Goal: Task Accomplishment & Management: Complete application form

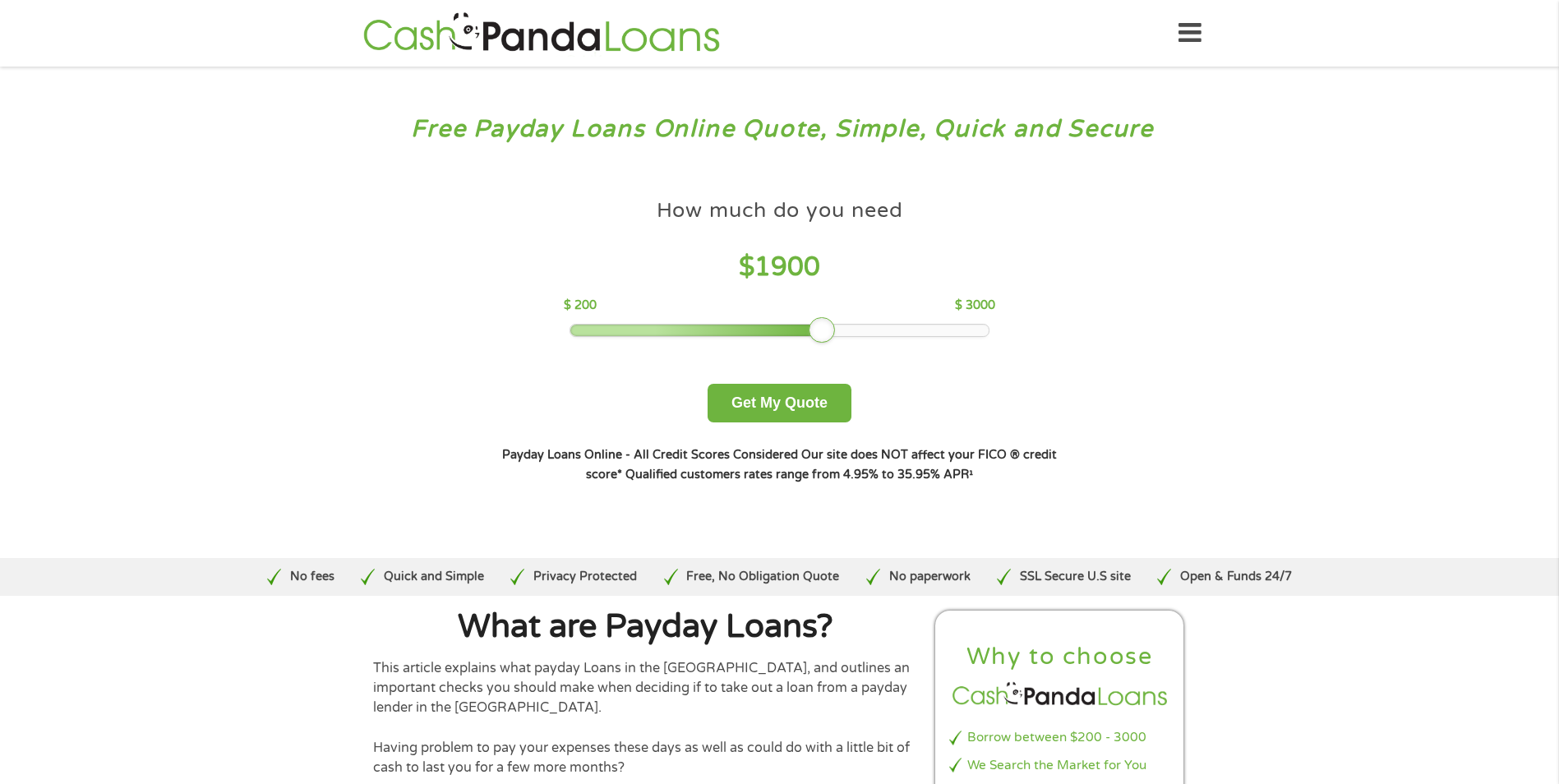
drag, startPoint x: 694, startPoint y: 333, endPoint x: 829, endPoint y: 328, distance: 135.1
click at [829, 328] on div at bounding box center [822, 330] width 26 height 26
drag, startPoint x: 819, startPoint y: 336, endPoint x: 829, endPoint y: 334, distance: 10.2
click at [829, 334] on div at bounding box center [837, 330] width 26 height 26
click at [814, 399] on button "Get My Quote" at bounding box center [779, 403] width 144 height 38
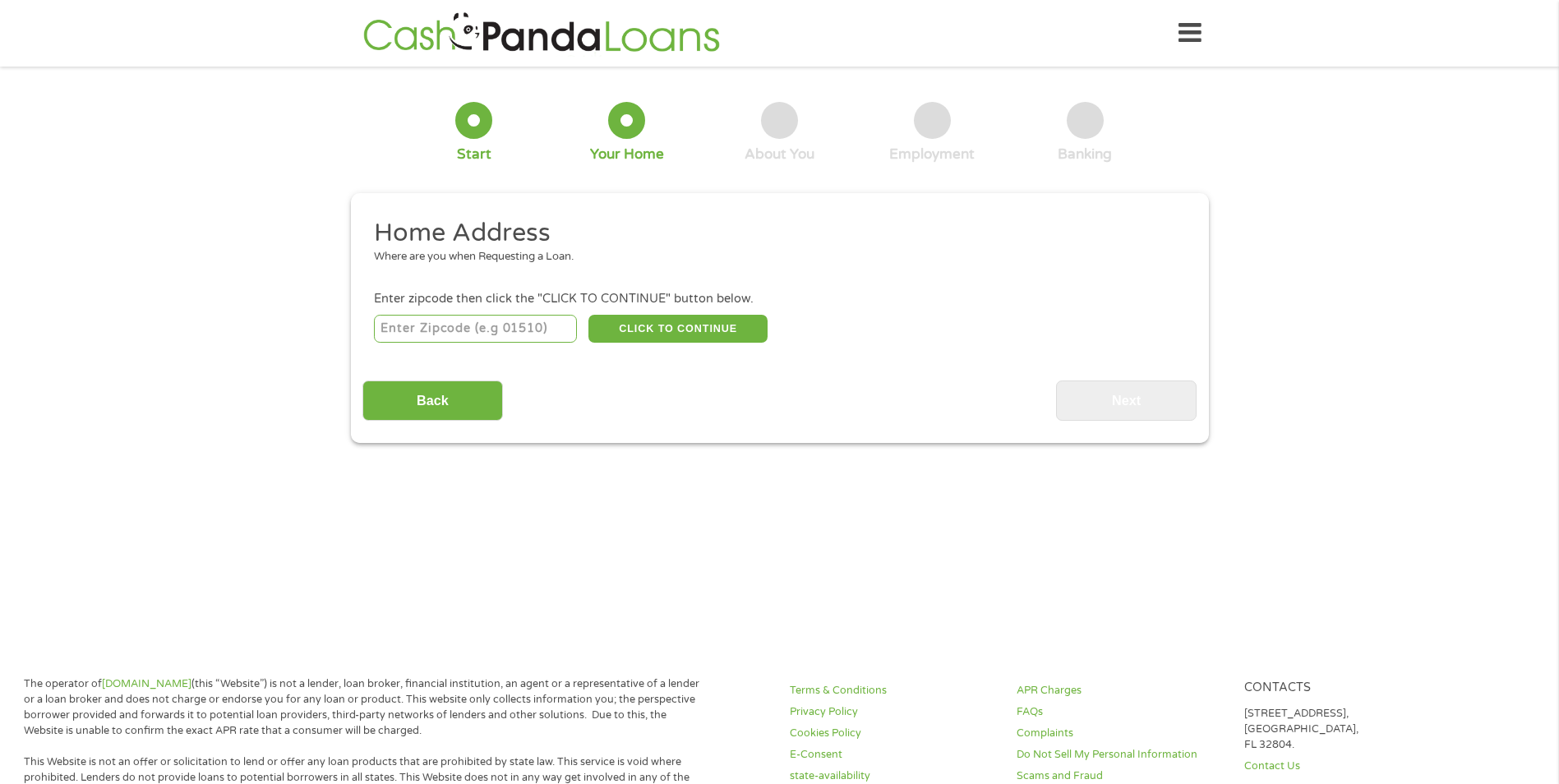
click at [484, 338] on input "number" at bounding box center [475, 329] width 203 height 28
type input "06905"
click at [627, 322] on button "CLICK TO CONTINUE" at bounding box center [678, 329] width 179 height 28
type input "06905"
type input "[GEOGRAPHIC_DATA]"
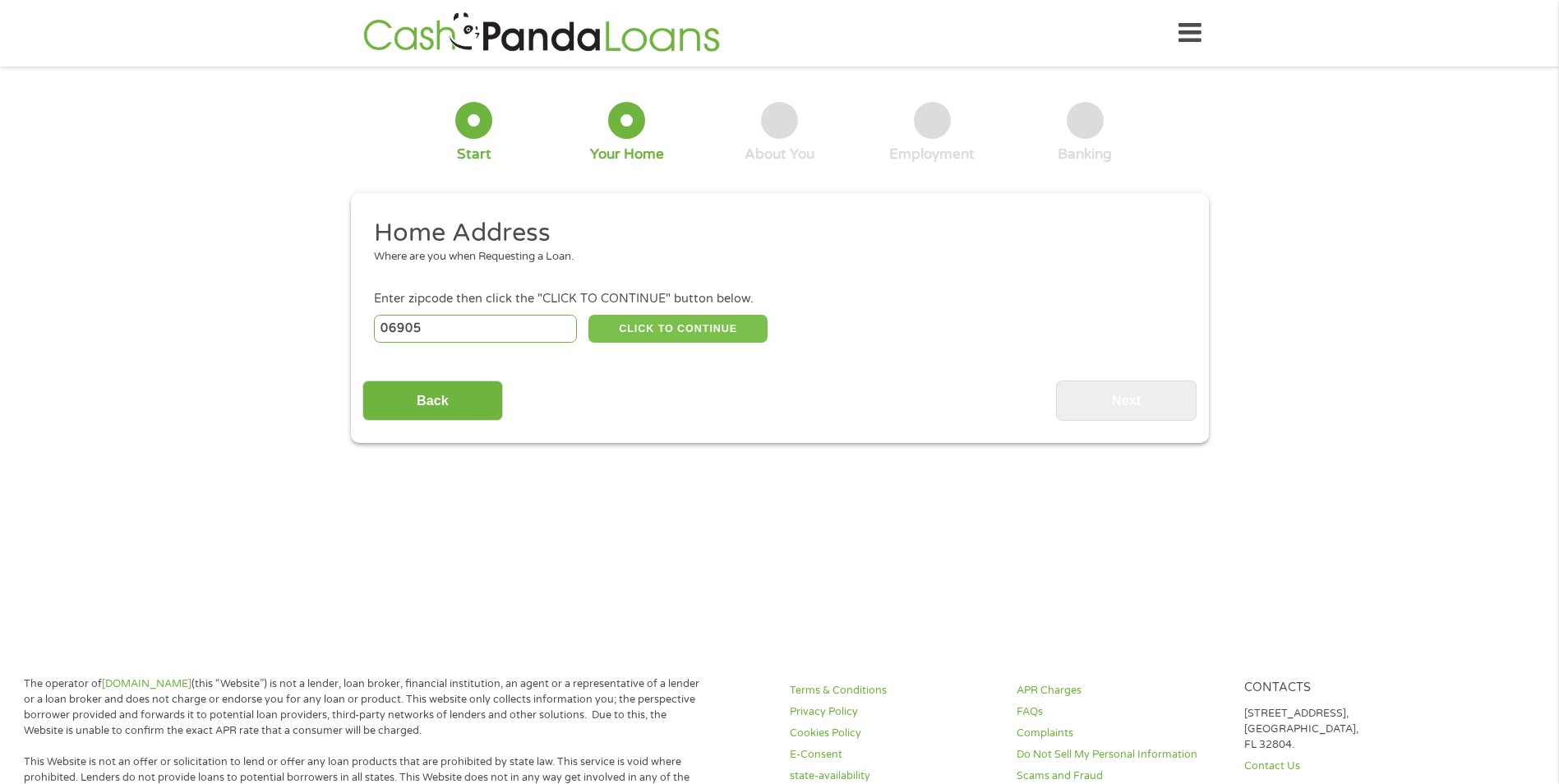
select select "[US_STATE]"
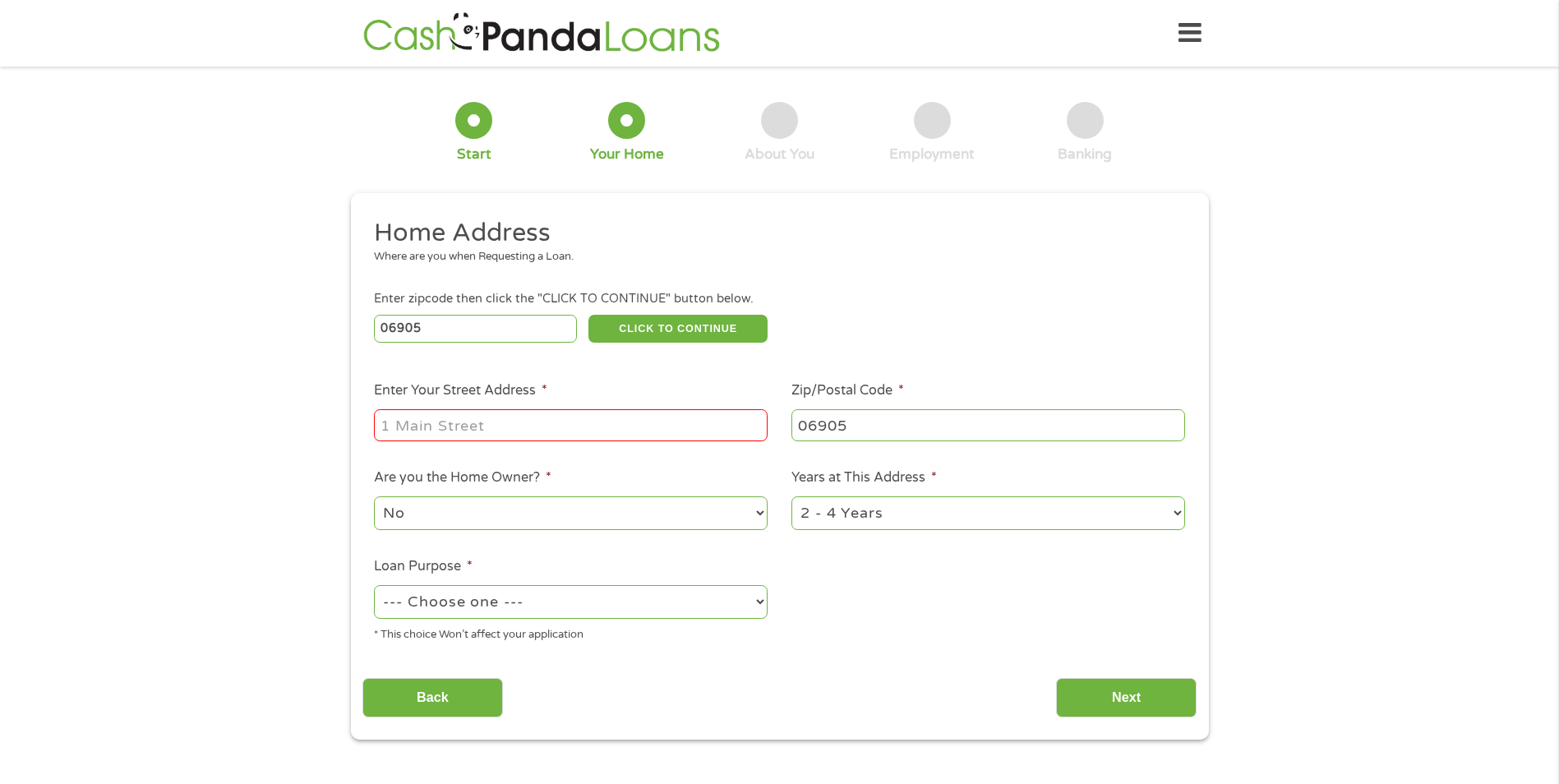
click at [682, 419] on input "Enter Your Street Address *" at bounding box center [571, 425] width 393 height 31
type input "[STREET_ADDRESS]"
click at [638, 517] on select "No Yes" at bounding box center [571, 513] width 393 height 34
select select "yes"
click at [374, 496] on select "No Yes" at bounding box center [571, 513] width 393 height 34
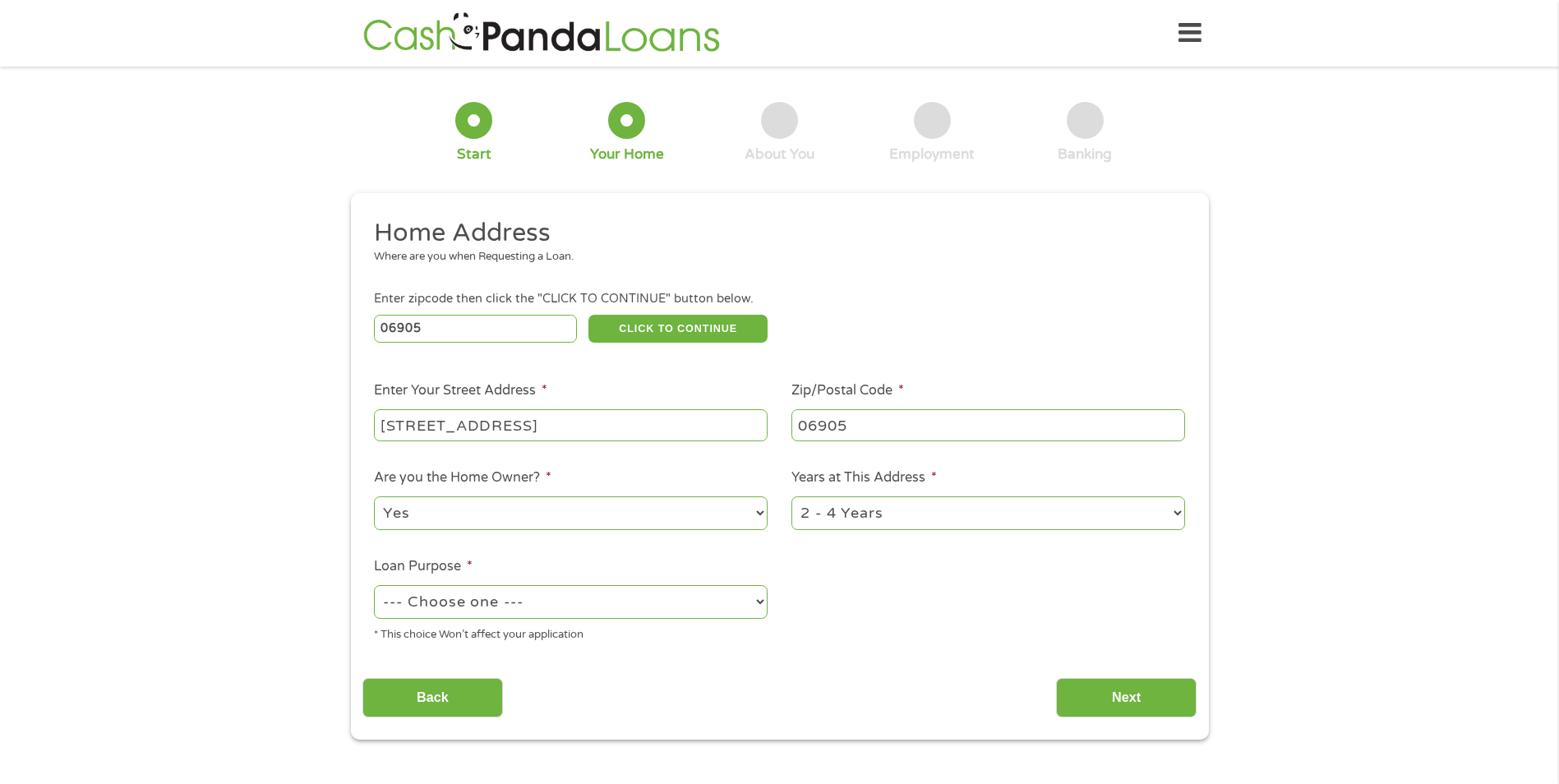
click at [862, 514] on select "1 Year or less 1 - 2 Years 2 - 4 Years Over 4 Years" at bounding box center [988, 513] width 393 height 34
select select "60months"
click at [791, 496] on select "1 Year or less 1 - 2 Years 2 - 4 Years Over 4 Years" at bounding box center [988, 513] width 393 height 34
click at [689, 614] on select "--- Choose one --- Pay Bills Debt Consolidation Home Improvement Major Purchase…" at bounding box center [571, 601] width 393 height 34
select select "paybills"
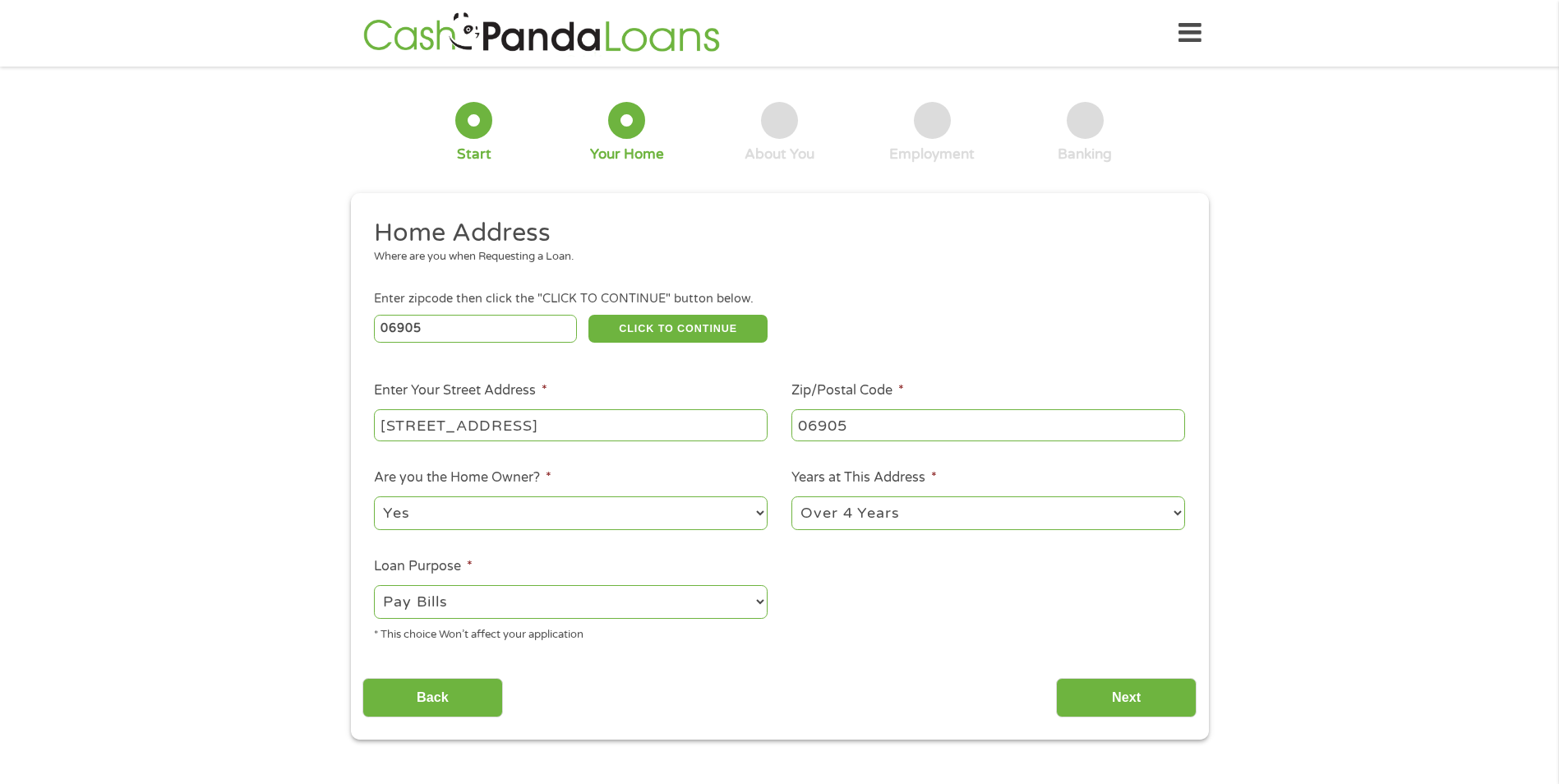
click at [374, 585] on select "--- Choose one --- Pay Bills Debt Consolidation Home Improvement Major Purchase…" at bounding box center [571, 601] width 393 height 34
click at [1081, 681] on input "Next" at bounding box center [1126, 698] width 140 height 40
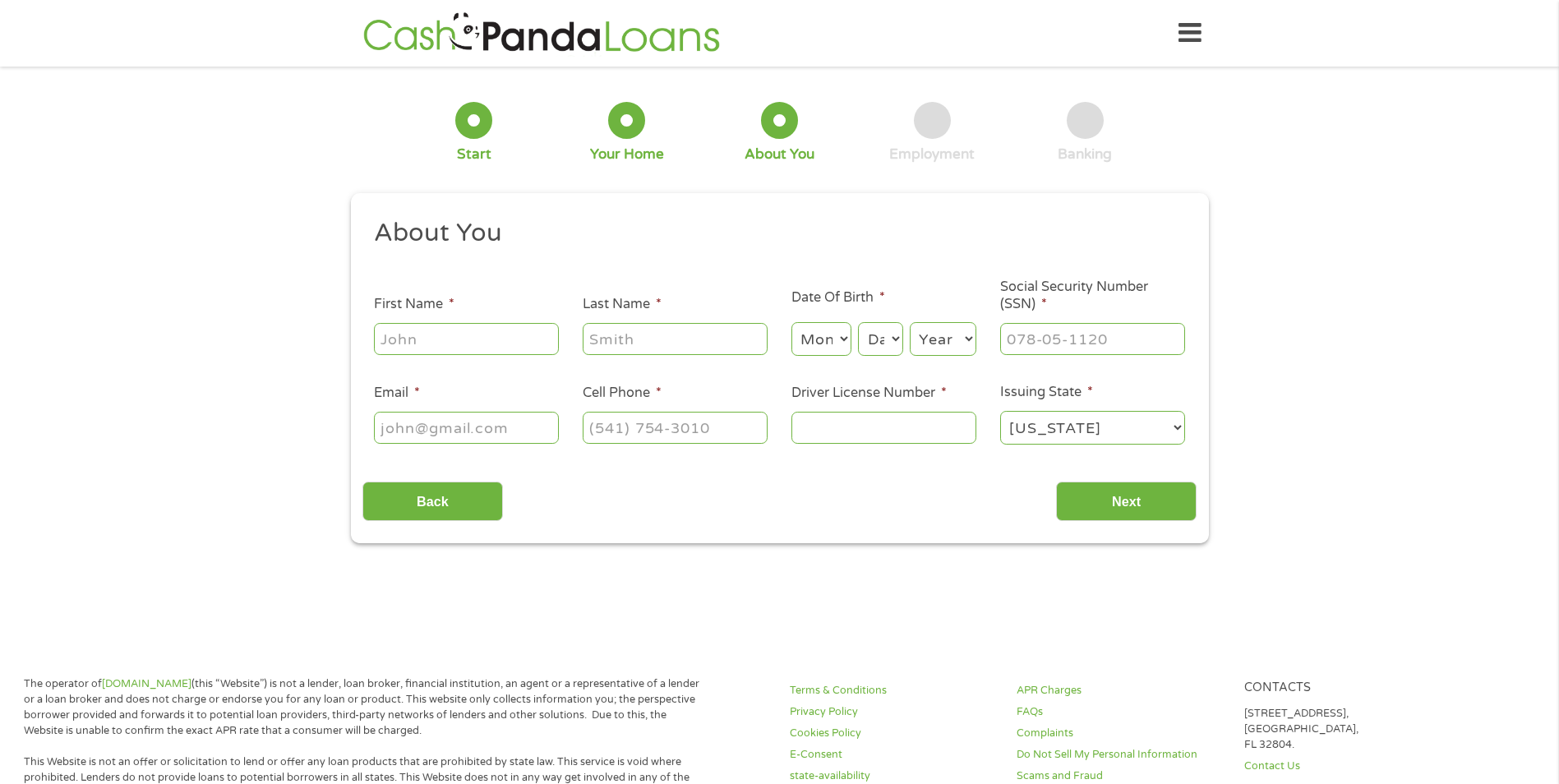
click at [499, 359] on ul "About You This field is hidden when viewing the form Title * --- Choose one ---…" at bounding box center [779, 338] width 834 height 242
click at [501, 355] on div at bounding box center [467, 338] width 185 height 37
click at [502, 332] on input "First Name *" at bounding box center [467, 338] width 185 height 31
type input "[PERSON_NAME]"
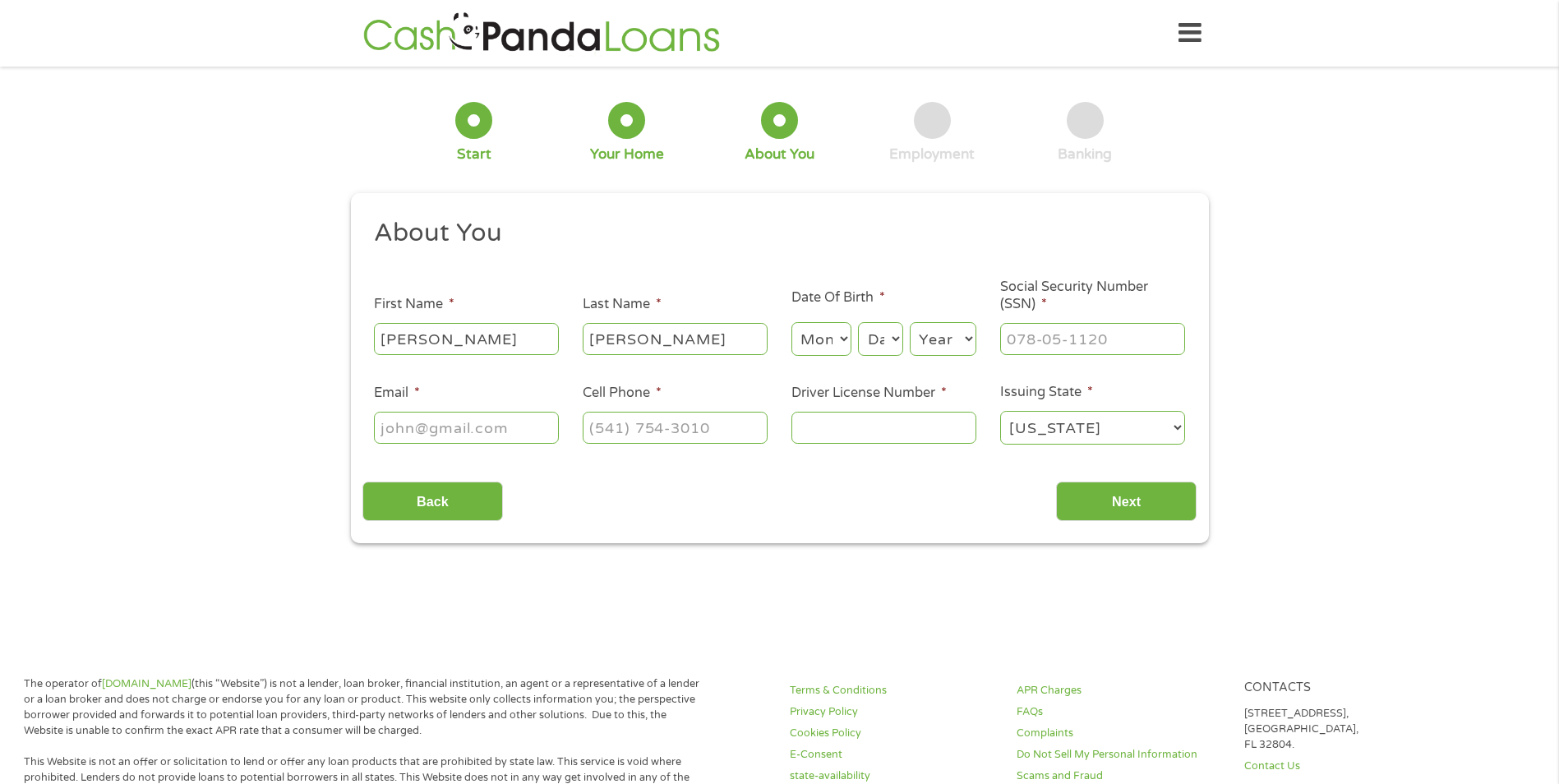
click at [838, 339] on select "Month 1 2 3 4 5 6 7 8 9 10 11 12" at bounding box center [821, 338] width 60 height 34
click at [791, 322] on select "Month 1 2 3 4 5 6 7 8 9 10 11 12" at bounding box center [821, 338] width 60 height 34
click at [830, 345] on select "Month 1 2 3 4 5 6 7 8 9 10 11 12" at bounding box center [821, 338] width 60 height 34
select select "4"
click at [791, 322] on select "Month 1 2 3 4 5 6 7 8 9 10 11 12" at bounding box center [821, 338] width 60 height 34
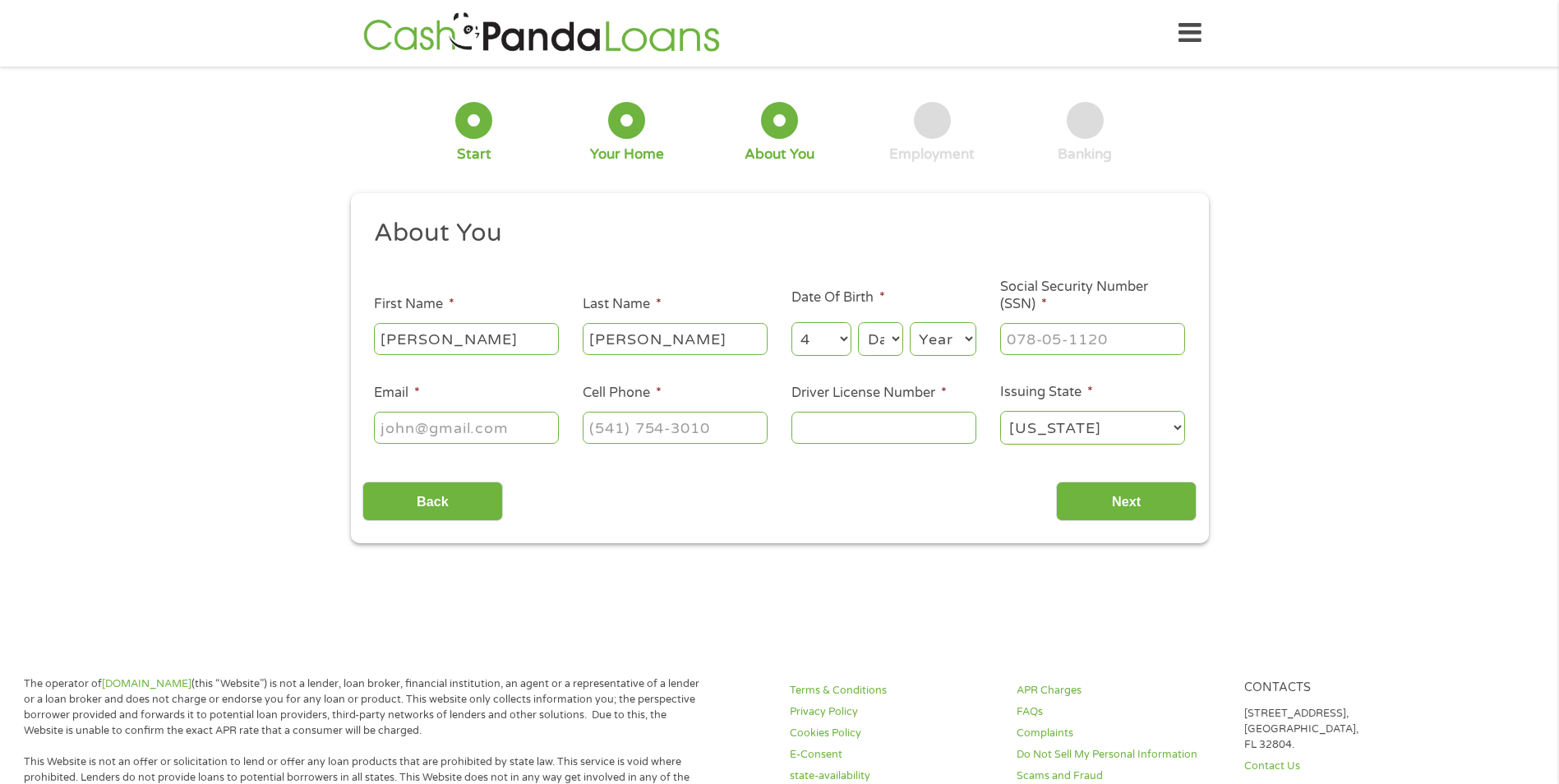
drag, startPoint x: 885, startPoint y: 338, endPoint x: 883, endPoint y: 358, distance: 20.1
click at [885, 338] on select "Day 1 2 3 4 5 6 7 8 9 10 11 12 13 14 15 16 17 18 19 20 21 22 23 24 25 26 27 28 …" at bounding box center [880, 338] width 44 height 34
select select "3"
click at [858, 322] on select "Day 1 2 3 4 5 6 7 8 9 10 11 12 13 14 15 16 17 18 19 20 21 22 23 24 25 26 27 28 …" at bounding box center [880, 338] width 44 height 34
click at [939, 338] on select "Year [DATE] 2006 2005 2004 2003 2002 2001 2000 1999 1998 1997 1996 1995 1994 19…" at bounding box center [943, 338] width 66 height 34
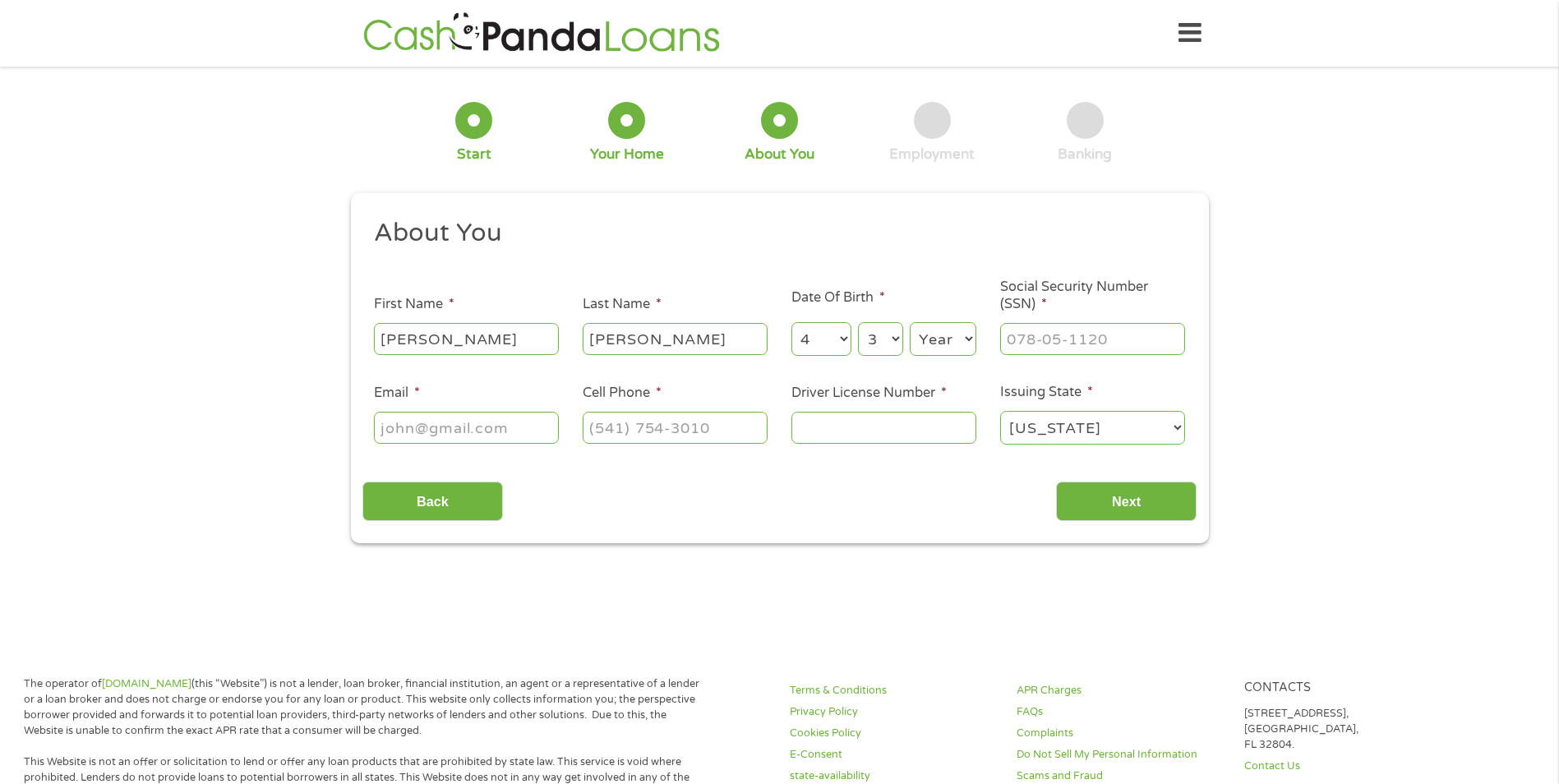
select select "1985"
click at [910, 322] on select "Year [DATE] 2006 2005 2004 2003 2002 2001 2000 1999 1998 1997 1996 1995 1994 19…" at bounding box center [943, 338] width 66 height 34
click at [1039, 343] on input "___-__-____" at bounding box center [1092, 338] width 185 height 31
type input "045-04-1755"
click at [452, 432] on input "Email *" at bounding box center [467, 427] width 185 height 31
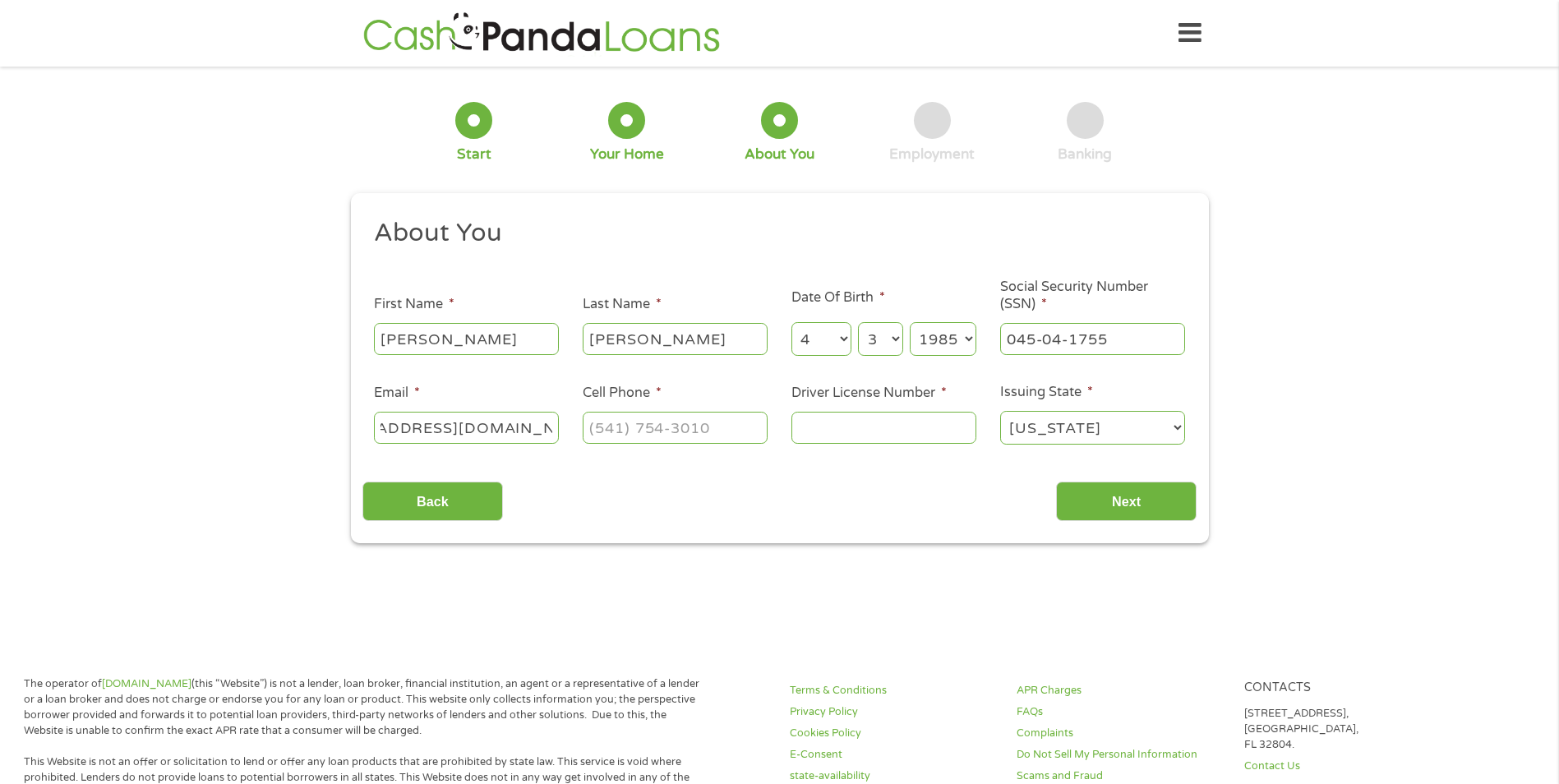
scroll to position [0, 94]
type input "[EMAIL_ADDRESS][DOMAIN_NAME]"
click at [593, 426] on input "(___) ___-____" at bounding box center [675, 427] width 185 height 31
type input "[PHONE_NUMBER]"
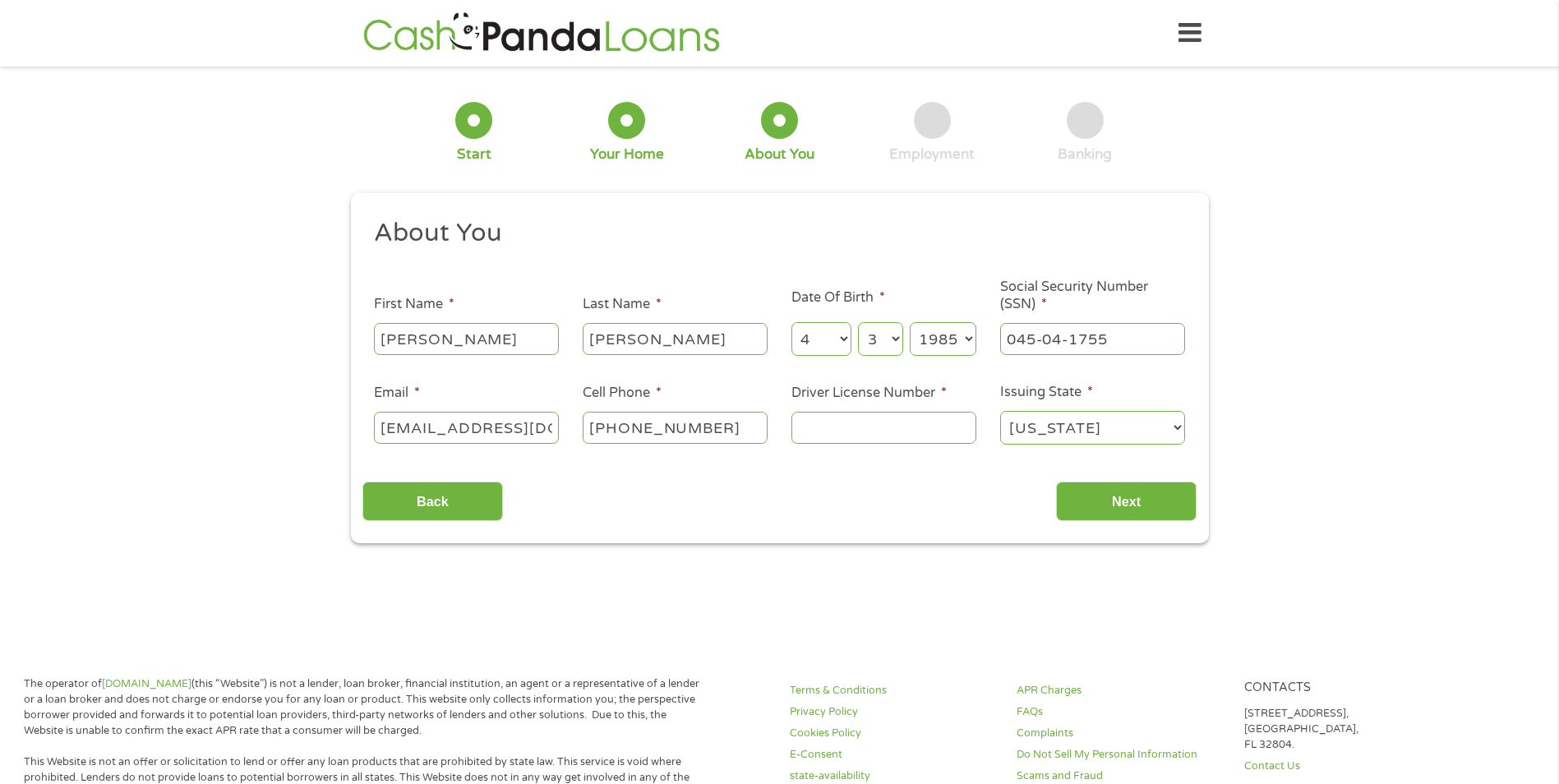
click at [848, 446] on ul "About You This field is hidden when viewing the form Title * --- Choose one ---…" at bounding box center [779, 338] width 834 height 242
click at [850, 439] on input "Driver License Number *" at bounding box center [884, 427] width 185 height 31
type input "047909062"
click at [1180, 517] on input "Next" at bounding box center [1126, 501] width 140 height 40
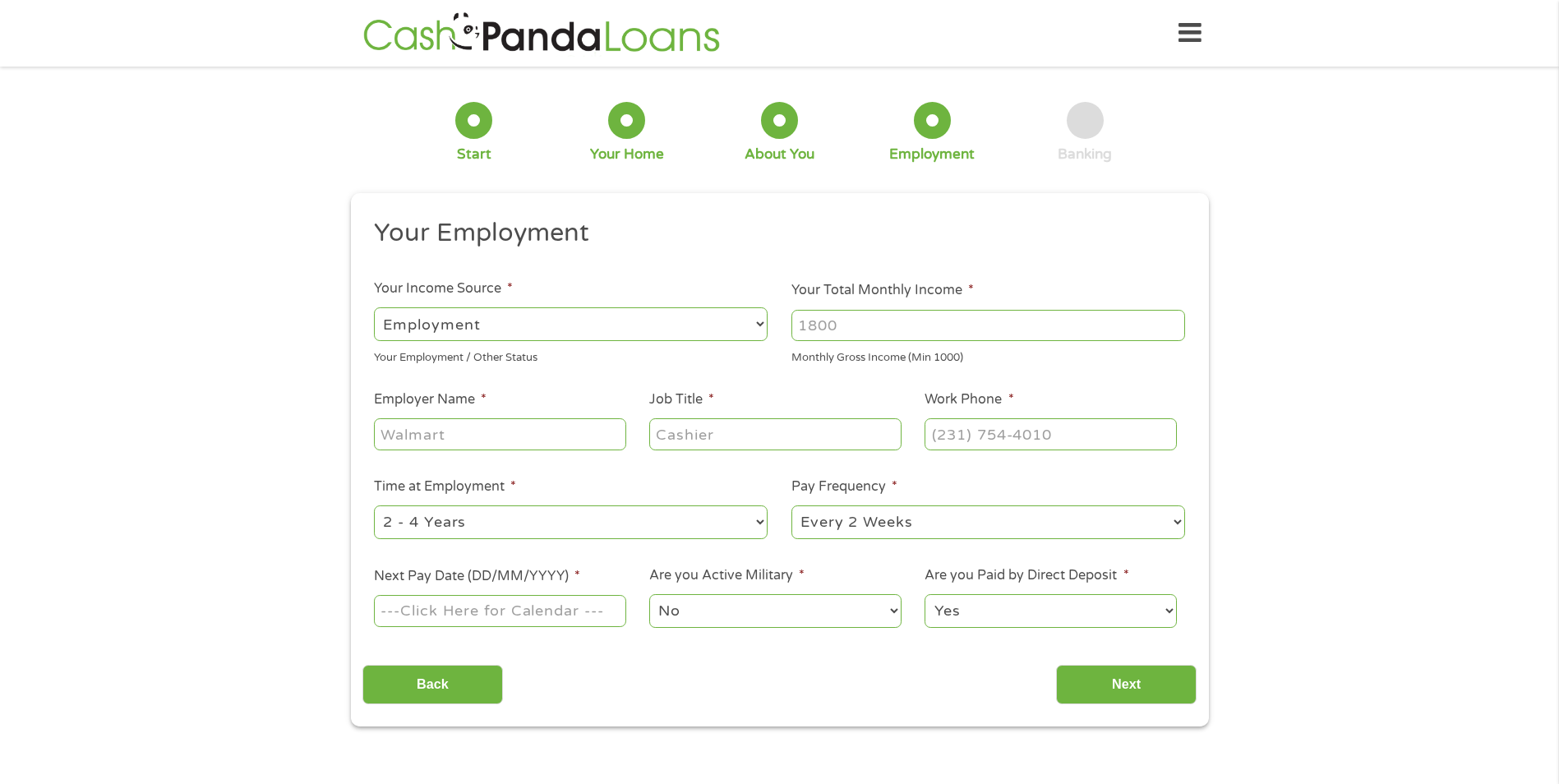
scroll to position [7, 7]
click at [404, 614] on input "Next Pay Date (DD/MM/YYYY) *" at bounding box center [500, 610] width 252 height 31
click at [601, 618] on input "[DATE]" at bounding box center [500, 610] width 252 height 31
type input "[DATE]"
click at [1071, 677] on input "Next" at bounding box center [1126, 685] width 140 height 40
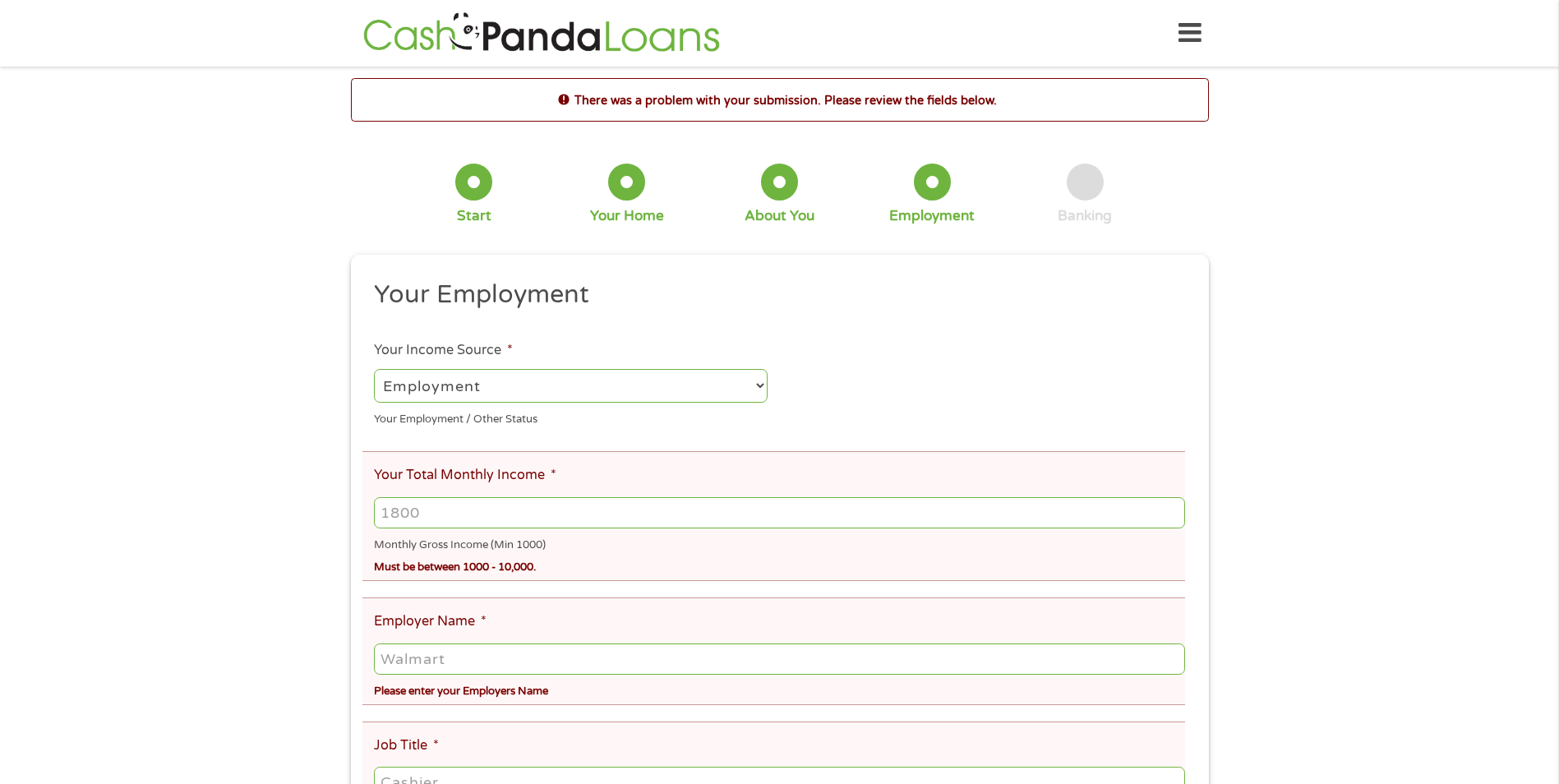
click at [536, 517] on input "Your Total Monthly Income *" at bounding box center [779, 513] width 810 height 31
type input "1"
type input "4000"
click at [527, 643] on input "Employer Name *" at bounding box center [779, 659] width 810 height 31
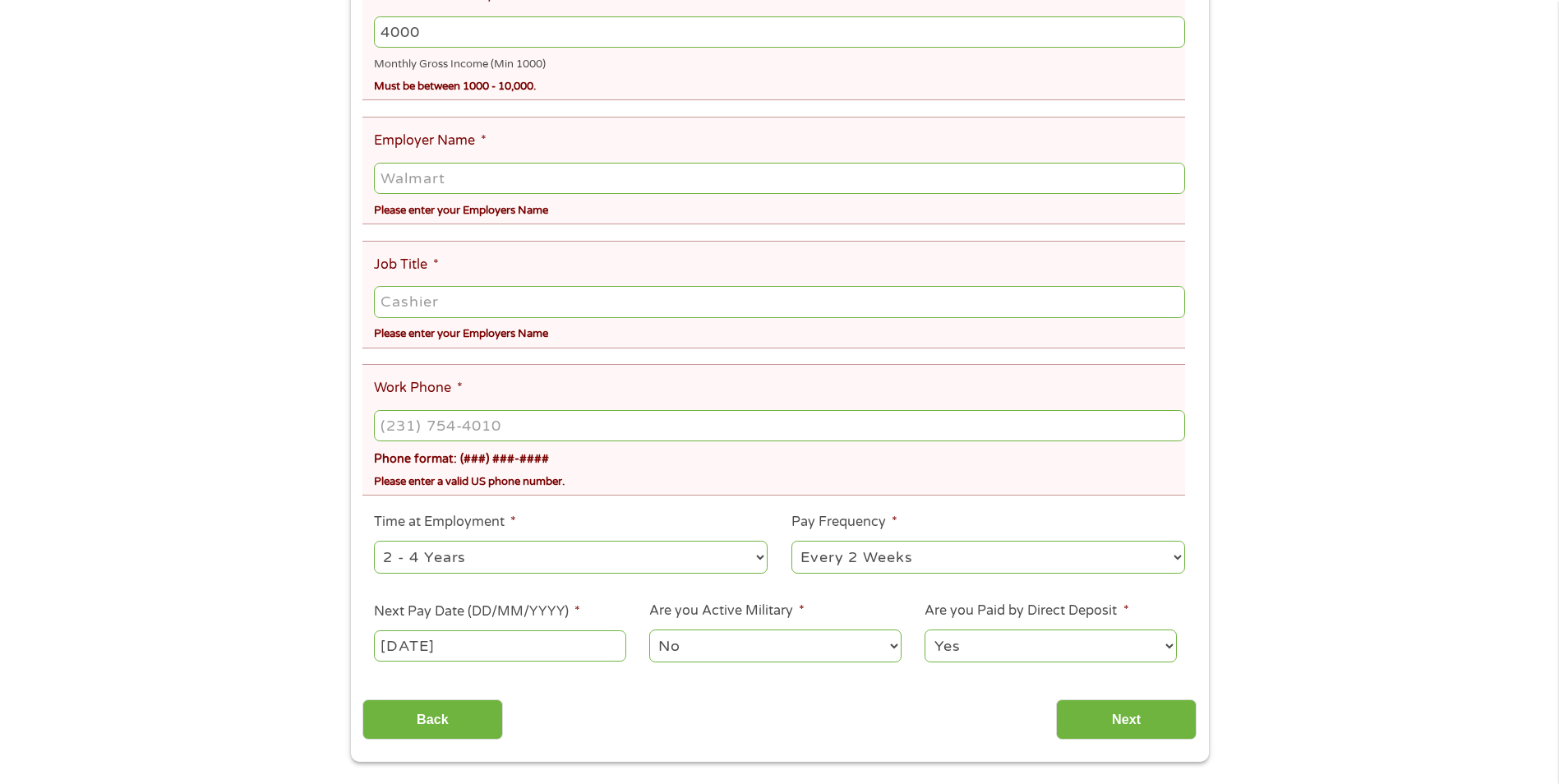
scroll to position [575, 0]
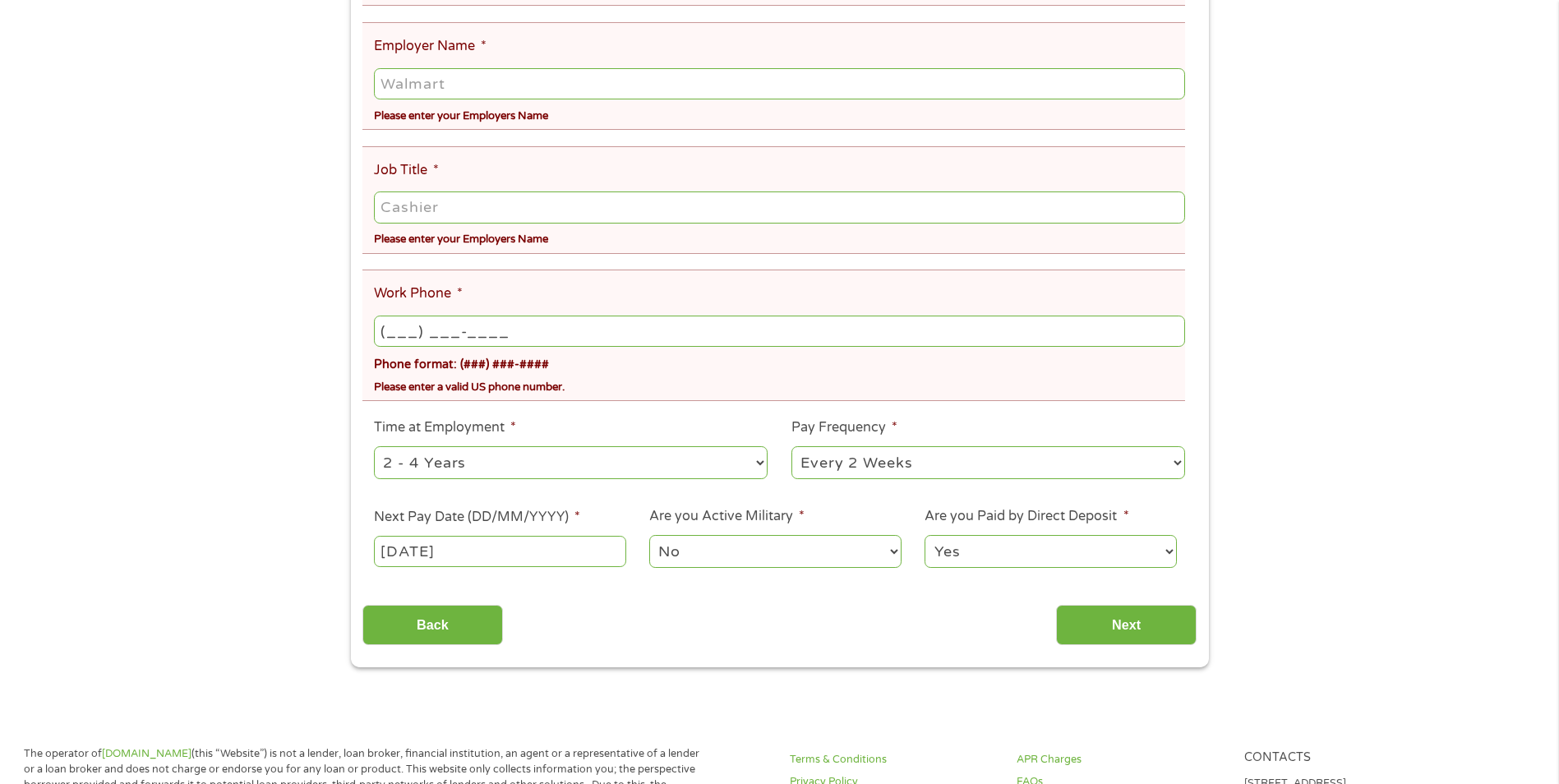
click at [386, 341] on input "(___) ___-____" at bounding box center [779, 331] width 810 height 31
type input "[PHONE_NUMBER]"
click at [399, 216] on input "Job Title *" at bounding box center [779, 207] width 810 height 31
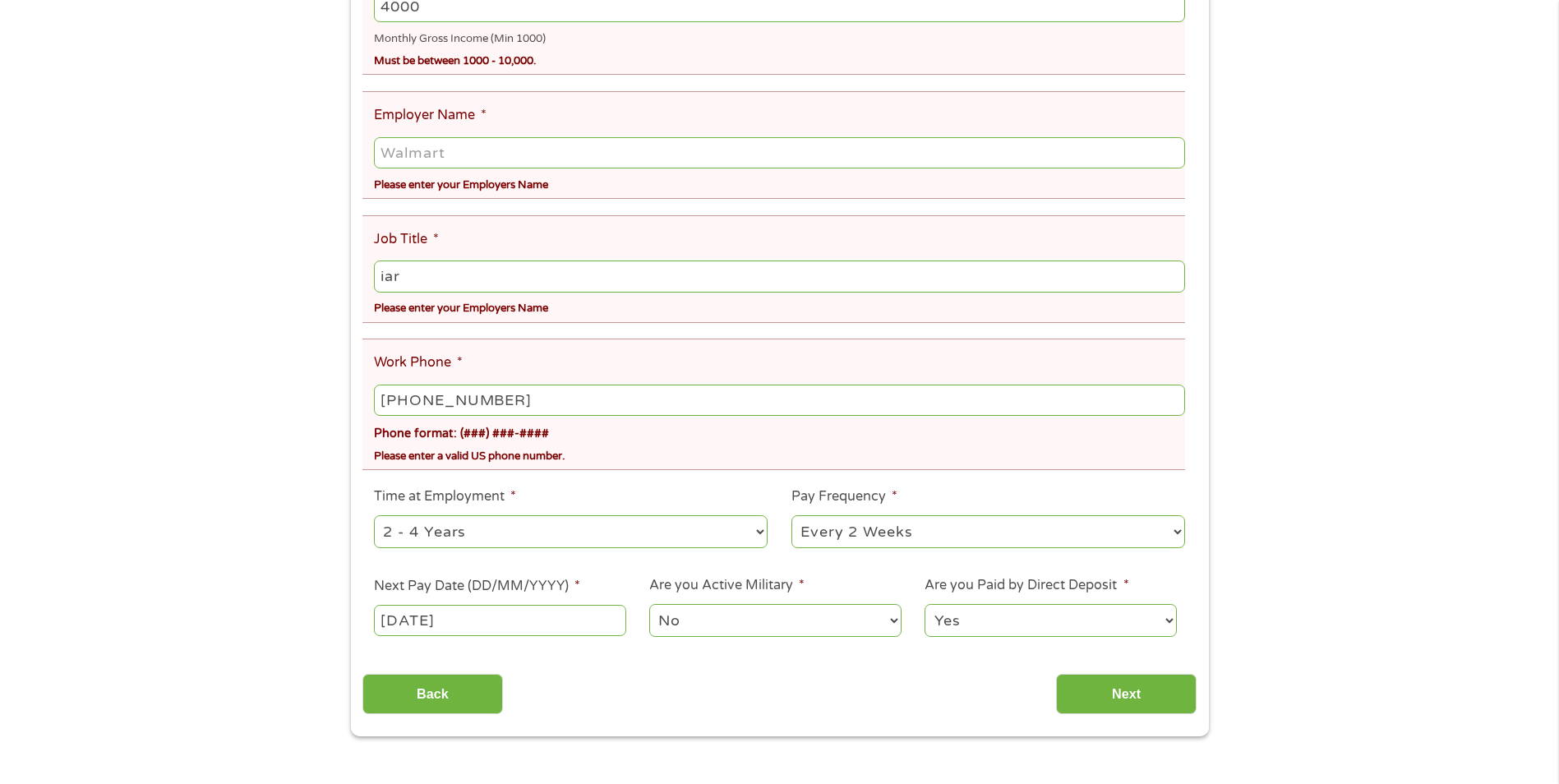
scroll to position [411, 0]
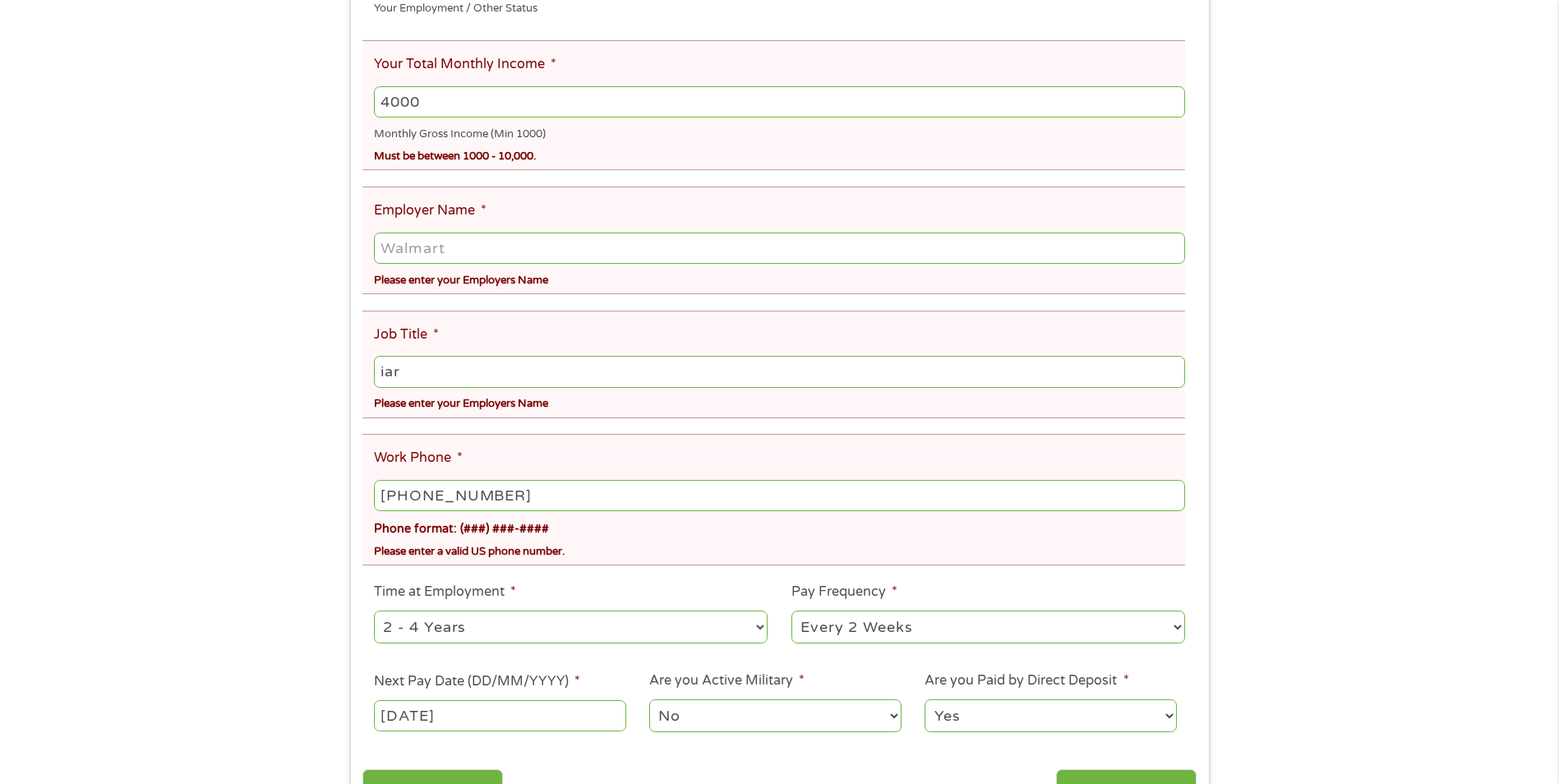
type input "iar"
click at [417, 248] on input "Employer Name *" at bounding box center [779, 248] width 810 height 31
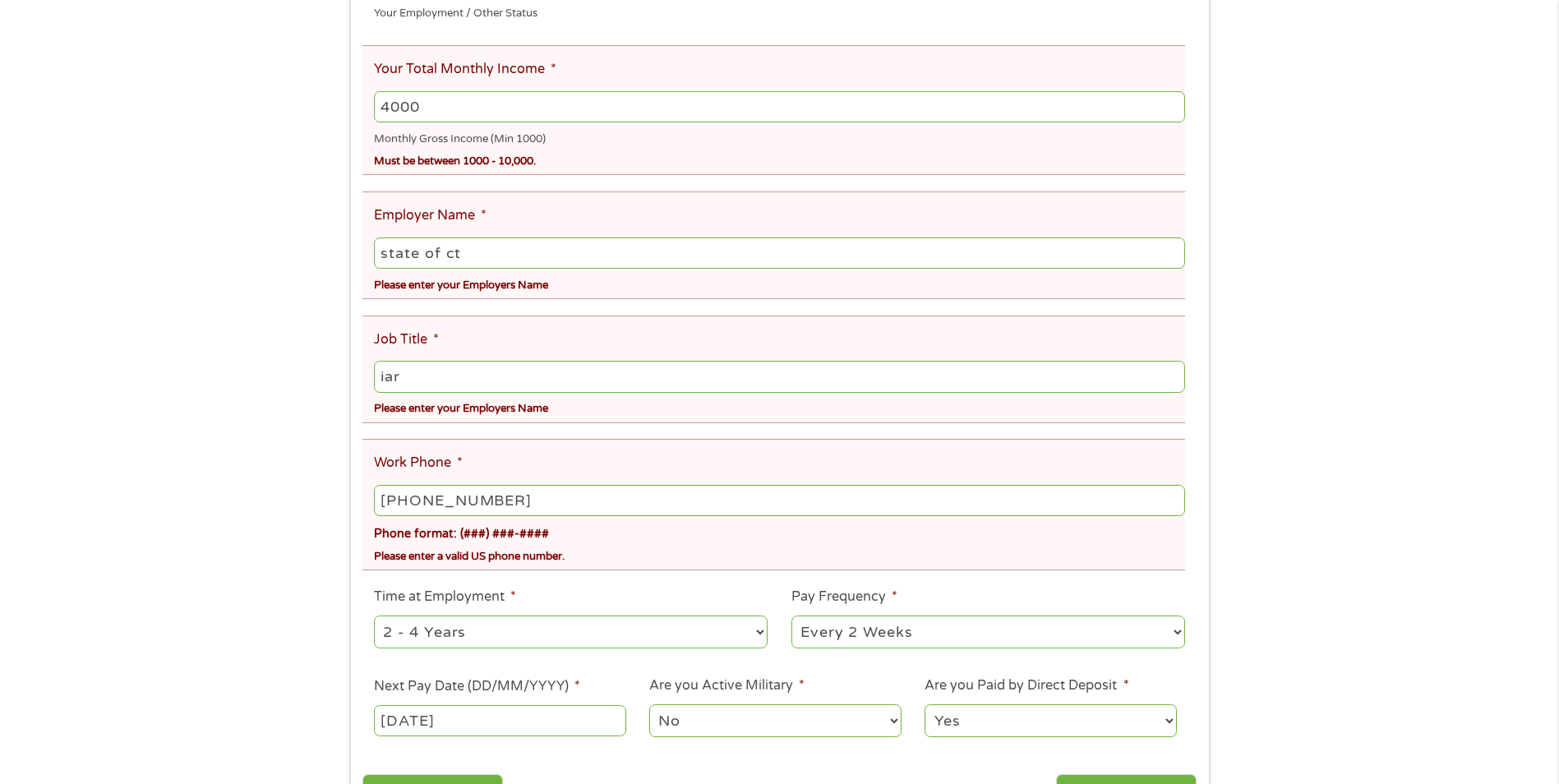
scroll to position [575, 0]
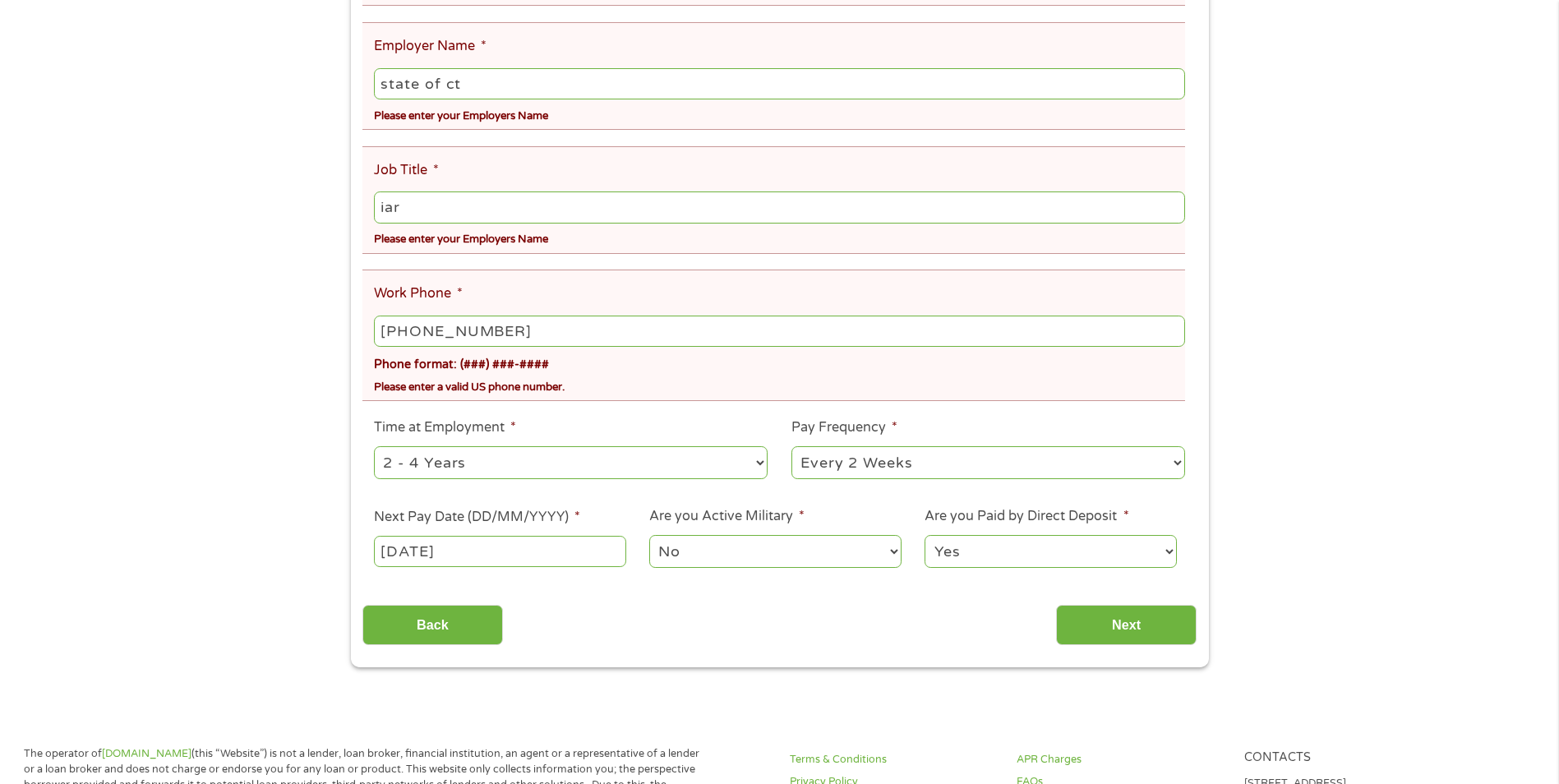
type input "state of ct"
click at [1077, 640] on input "Next" at bounding box center [1126, 625] width 140 height 40
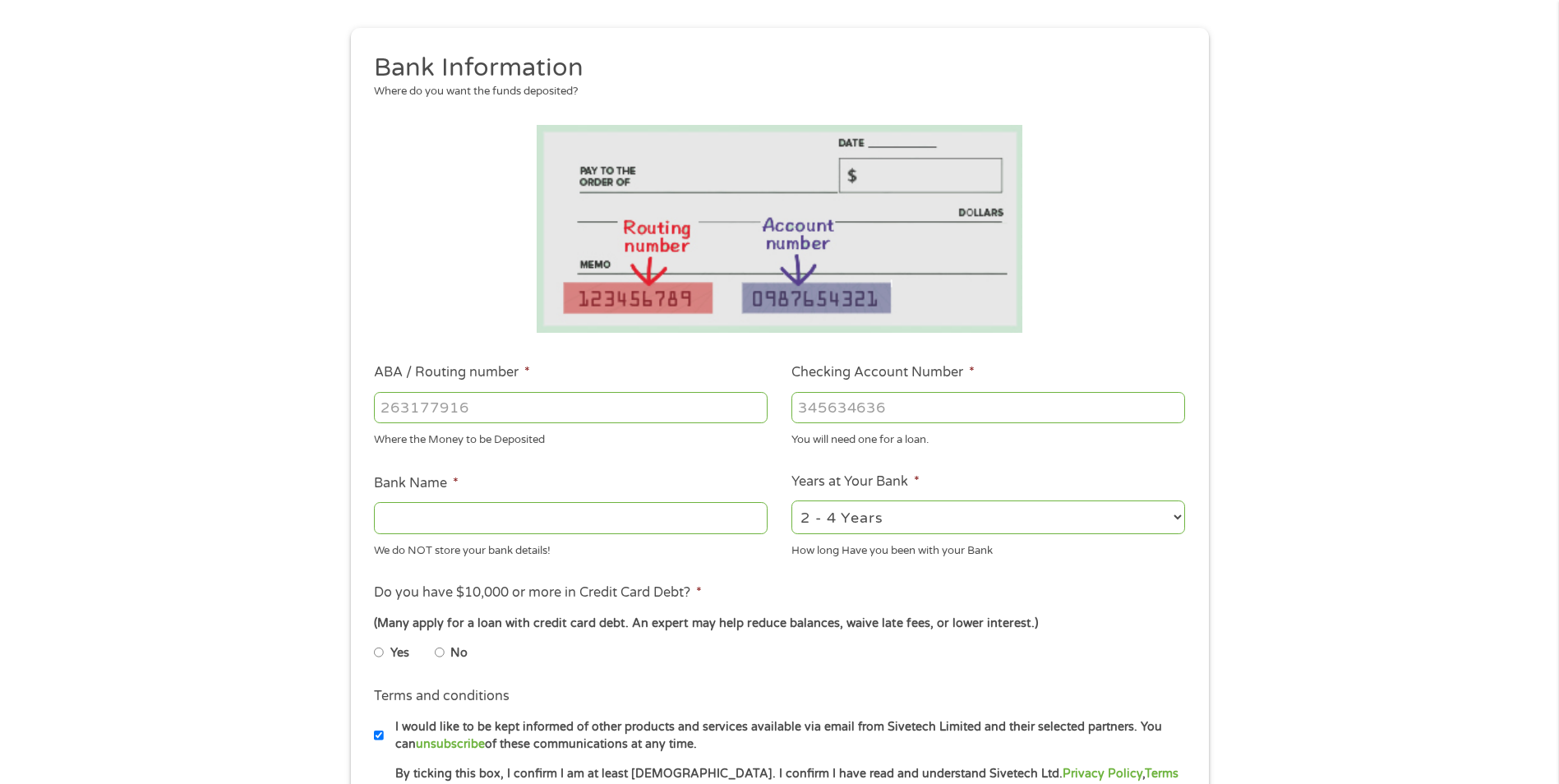
scroll to position [164, 0]
click at [376, 655] on input "Yes" at bounding box center [379, 653] width 10 height 26
radio input "true"
click at [450, 527] on input "Bank Name *" at bounding box center [571, 519] width 393 height 31
click at [528, 403] on input "ABA / Routing number *" at bounding box center [571, 408] width 393 height 31
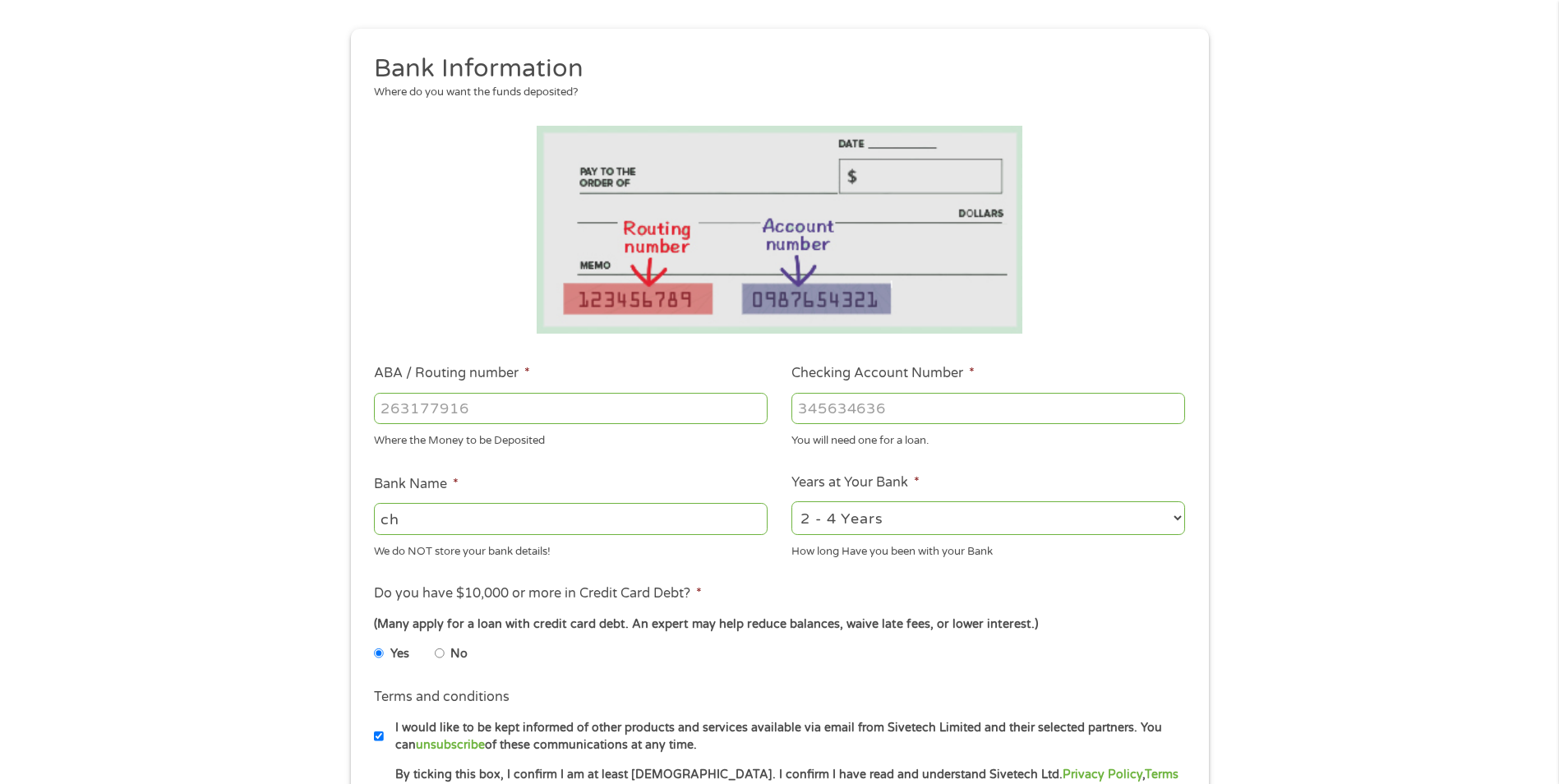
click at [441, 524] on input "ch" at bounding box center [571, 519] width 393 height 31
type input "chase"
click at [899, 510] on select "2 - 4 Years 6 - 12 Months 1 - 2 Years Over 4 Years" at bounding box center [988, 518] width 393 height 34
select select "60months"
click at [791, 501] on select "2 - 4 Years 6 - 12 Months 1 - 2 Years Over 4 Years" at bounding box center [988, 518] width 393 height 34
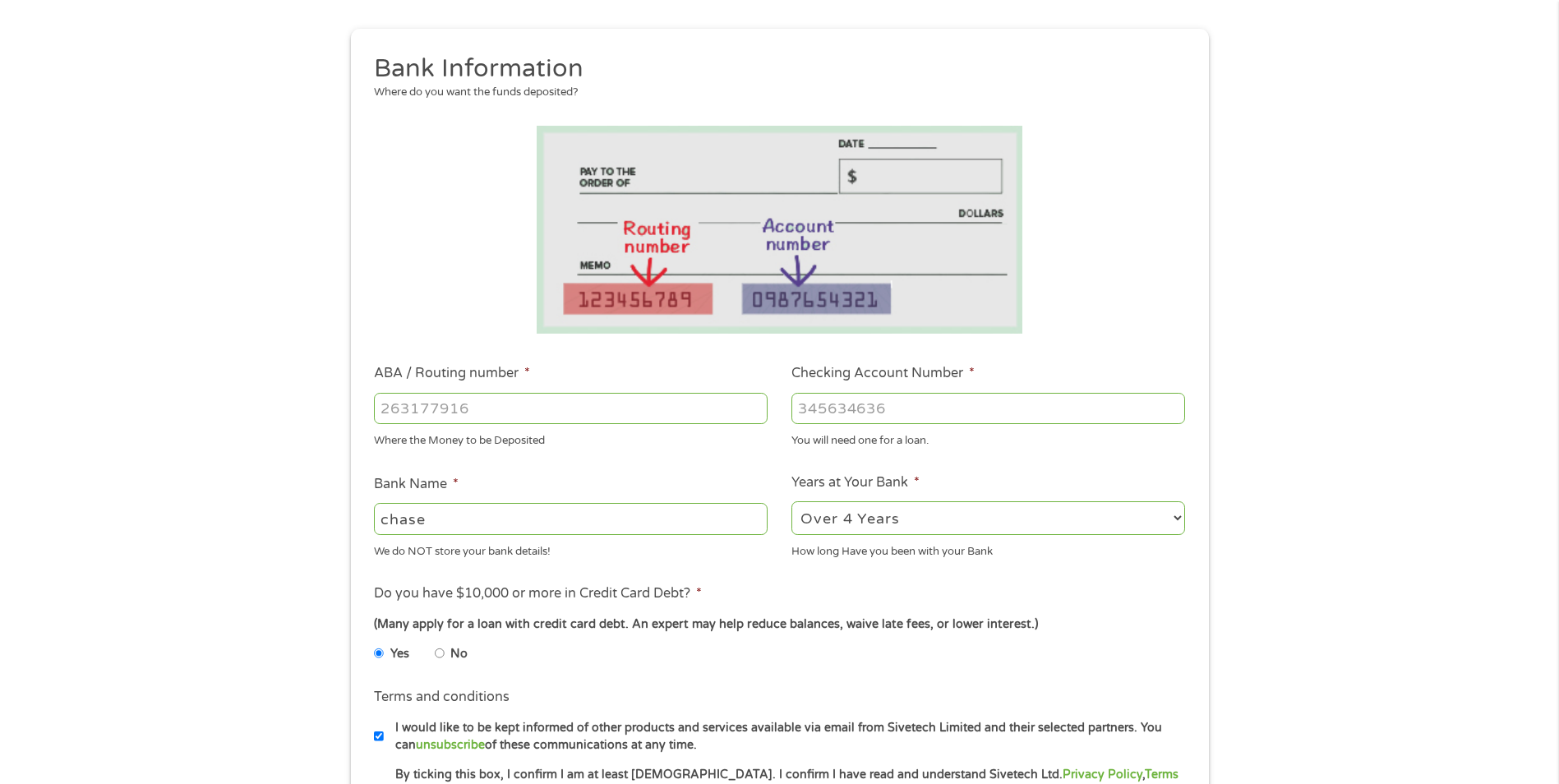
click at [620, 412] on input "ABA / Routing number *" at bounding box center [571, 408] width 393 height 31
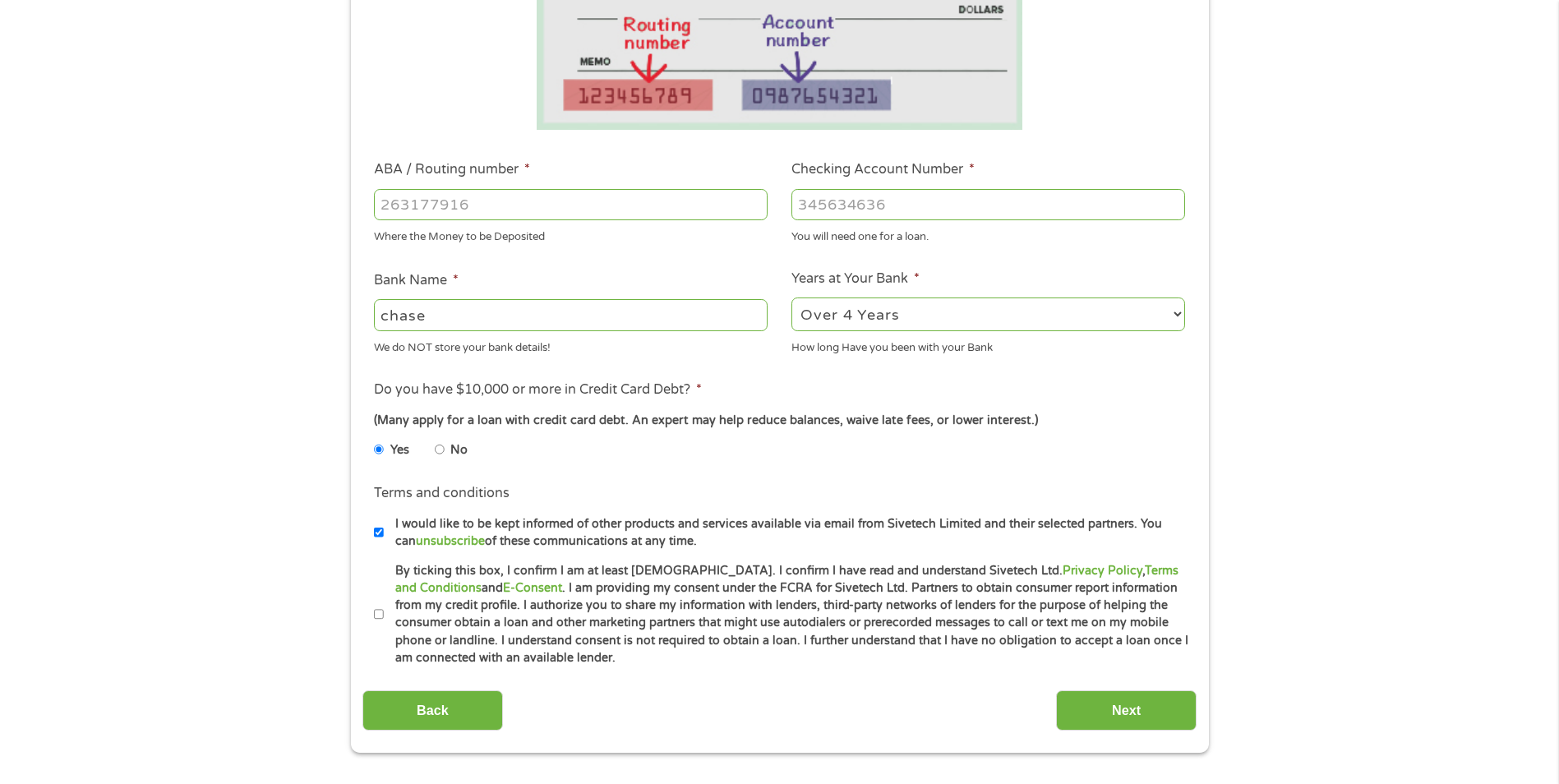
scroll to position [411, 0]
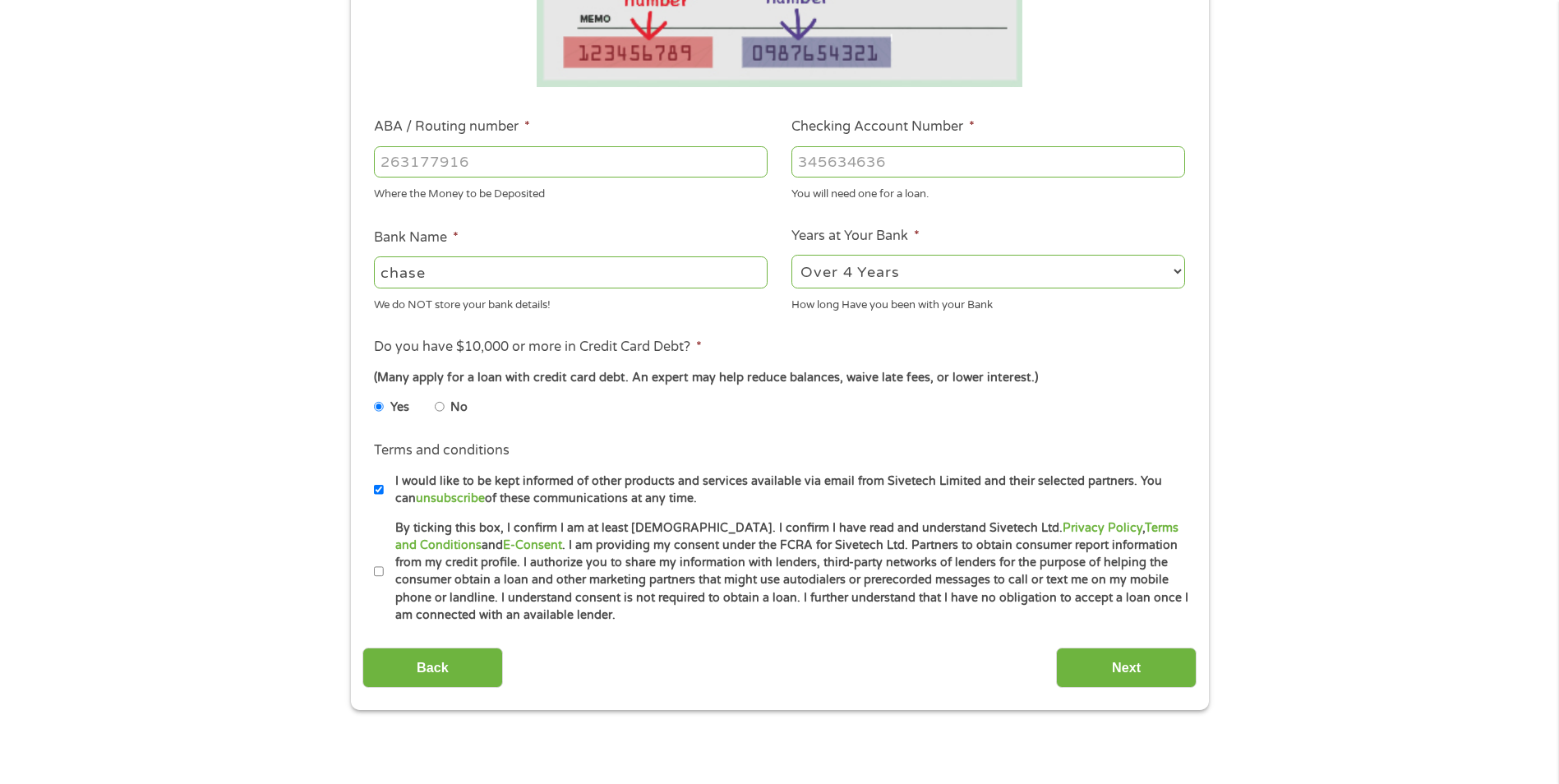
click at [373, 568] on li "Terms and conditions * By ticking this box, I confirm I am at least [DEMOGRAPHI…" at bounding box center [779, 572] width 834 height 105
click at [386, 566] on label "By ticking this box, I confirm I am at least [DEMOGRAPHIC_DATA]. I confirm I ha…" at bounding box center [787, 572] width 806 height 105
click at [384, 566] on input "By ticking this box, I confirm I am at least [DEMOGRAPHIC_DATA]. I confirm I ha…" at bounding box center [379, 572] width 10 height 26
checkbox input "true"
click at [468, 164] on input "ABA / Routing number *" at bounding box center [571, 162] width 393 height 31
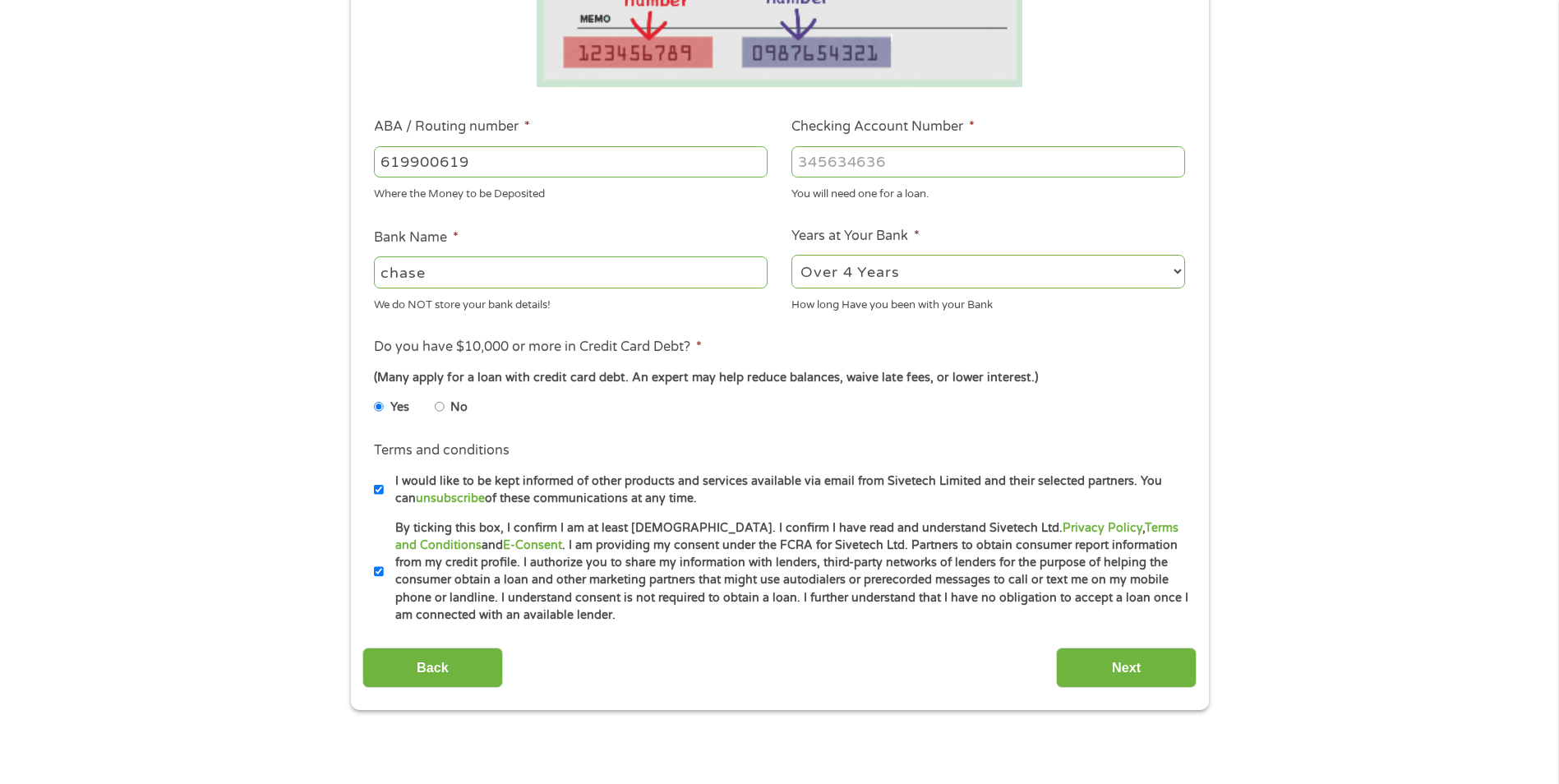
click at [852, 170] on input "Checking Account Number *" at bounding box center [988, 162] width 393 height 31
drag, startPoint x: 587, startPoint y: 170, endPoint x: 262, endPoint y: 202, distance: 326.6
click at [262, 202] on div "1 Start 2 Your Home 3 About You 4 Employment 5 Banking 6 This field is hidden w…" at bounding box center [779, 188] width 1559 height 1042
type input "021000021"
type input "JPMORGAN CHASE BANK"
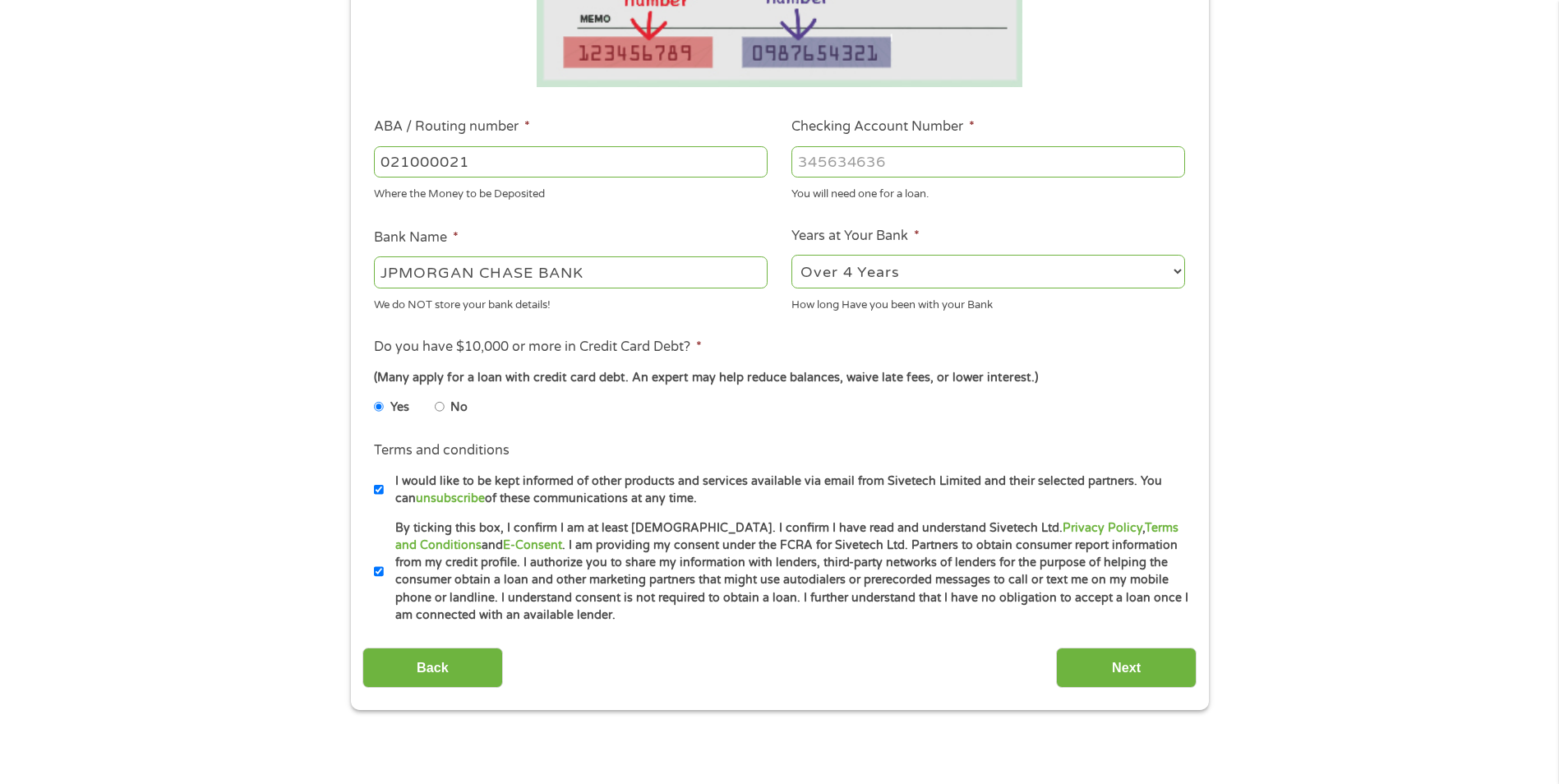
type input "021000021"
click at [801, 165] on input "Checking Account Number *" at bounding box center [988, 162] width 393 height 31
type input "619900619"
click at [1131, 655] on input "Next" at bounding box center [1126, 667] width 140 height 40
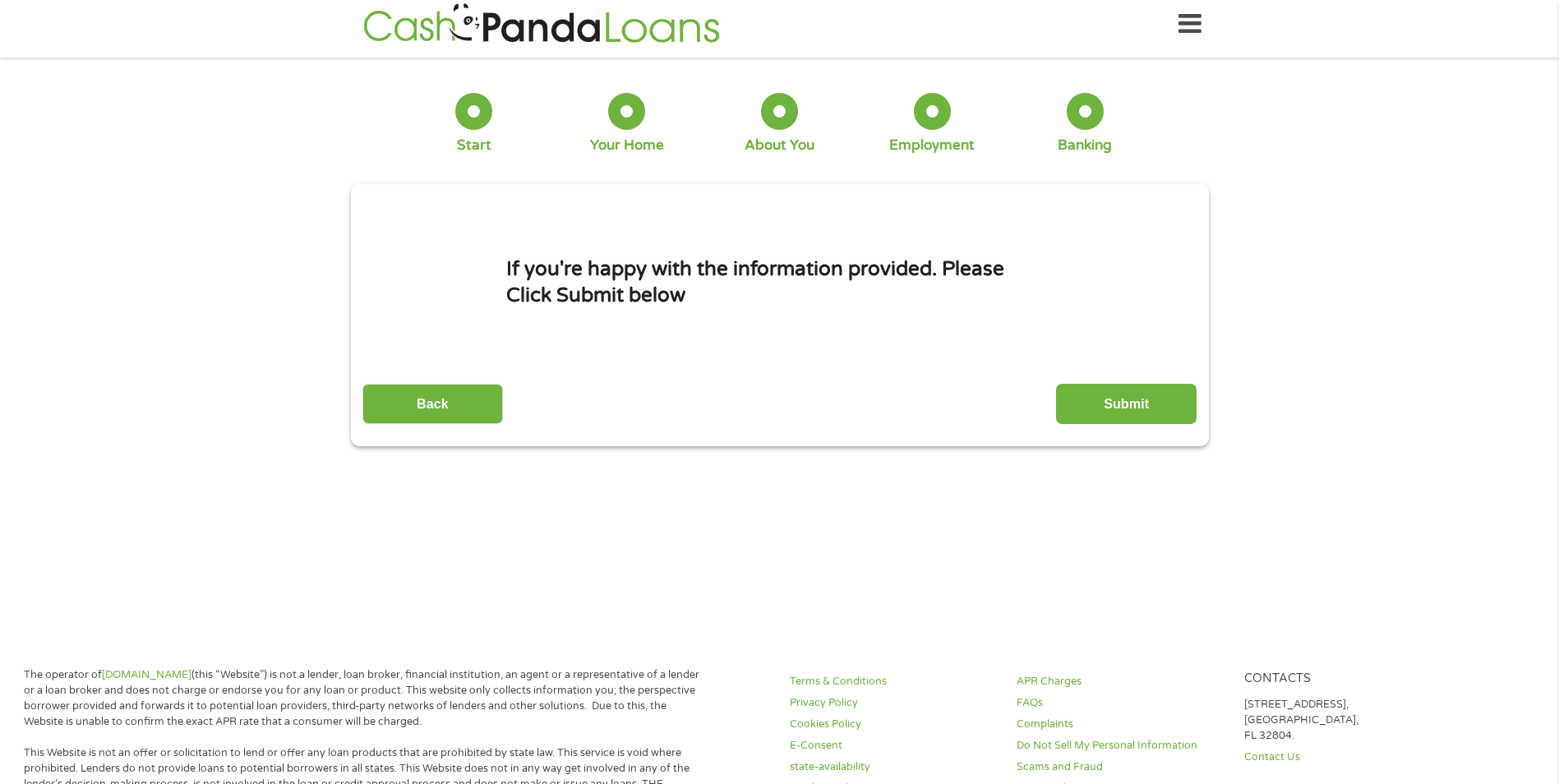
scroll to position [0, 0]
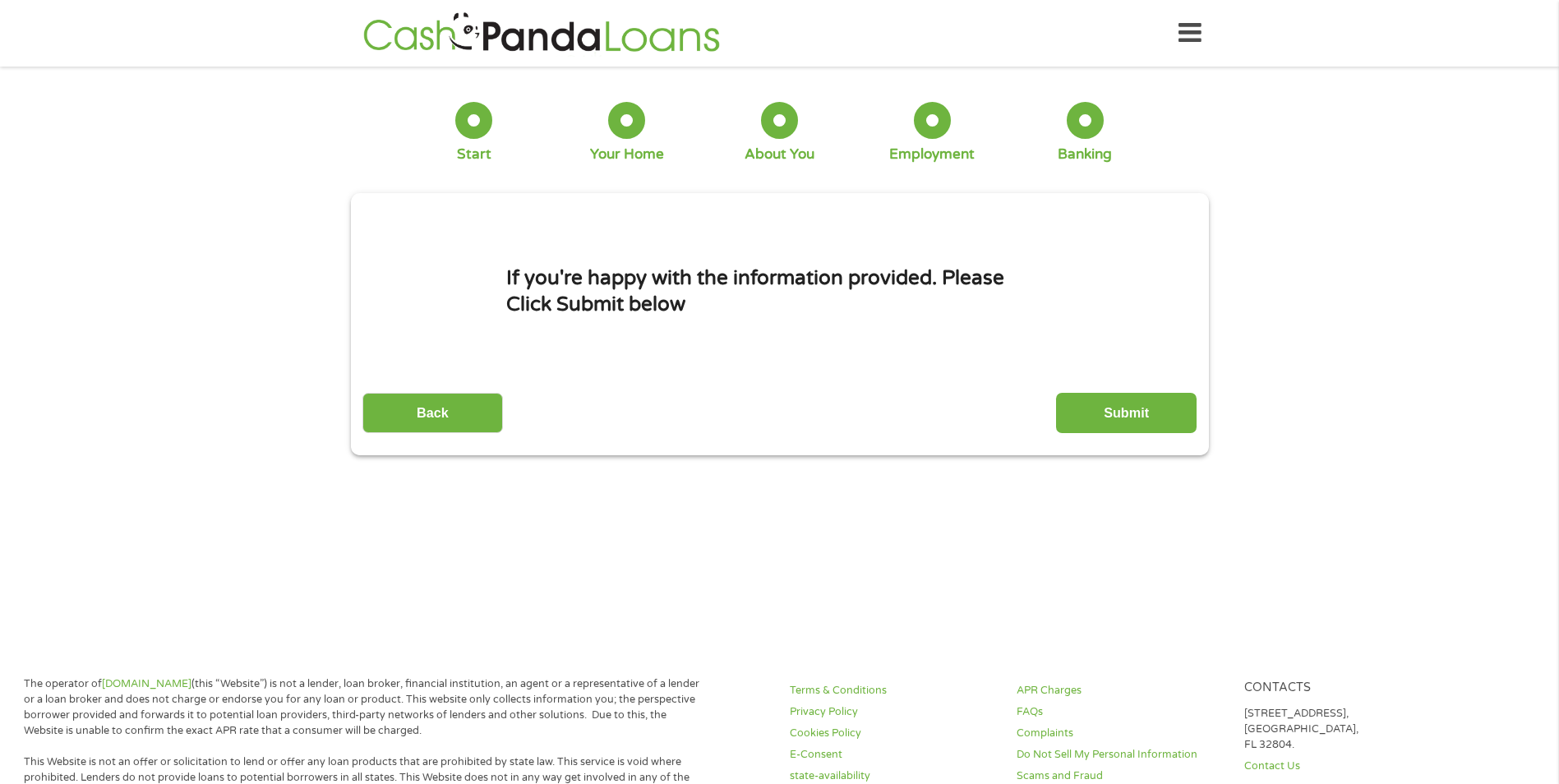
click at [1103, 426] on input "Submit" at bounding box center [1126, 412] width 140 height 40
